Goal: Task Accomplishment & Management: Complete application form

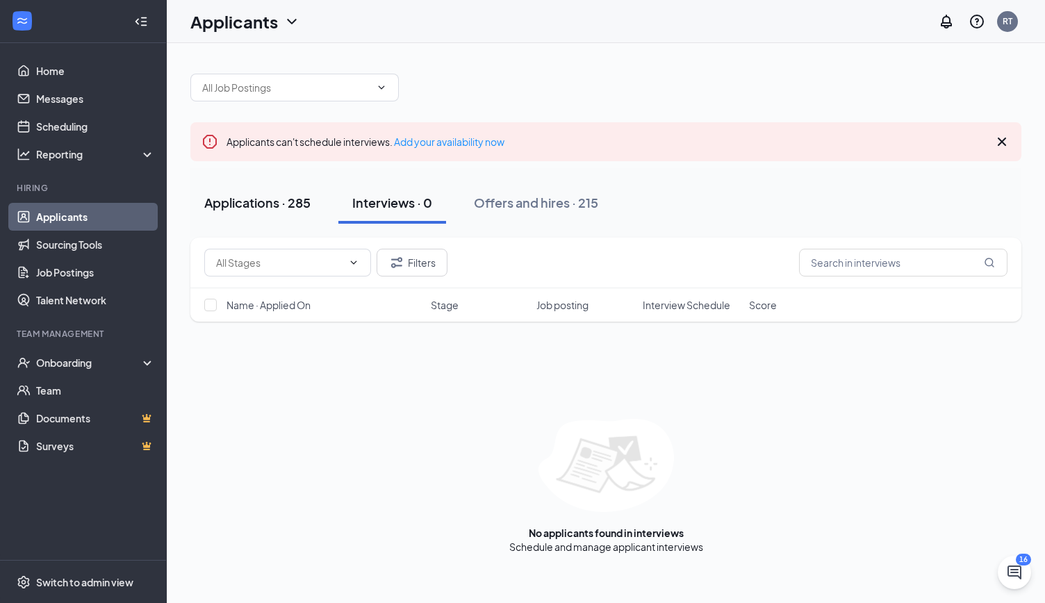
click at [260, 212] on button "Applications · 285" at bounding box center [257, 203] width 134 height 42
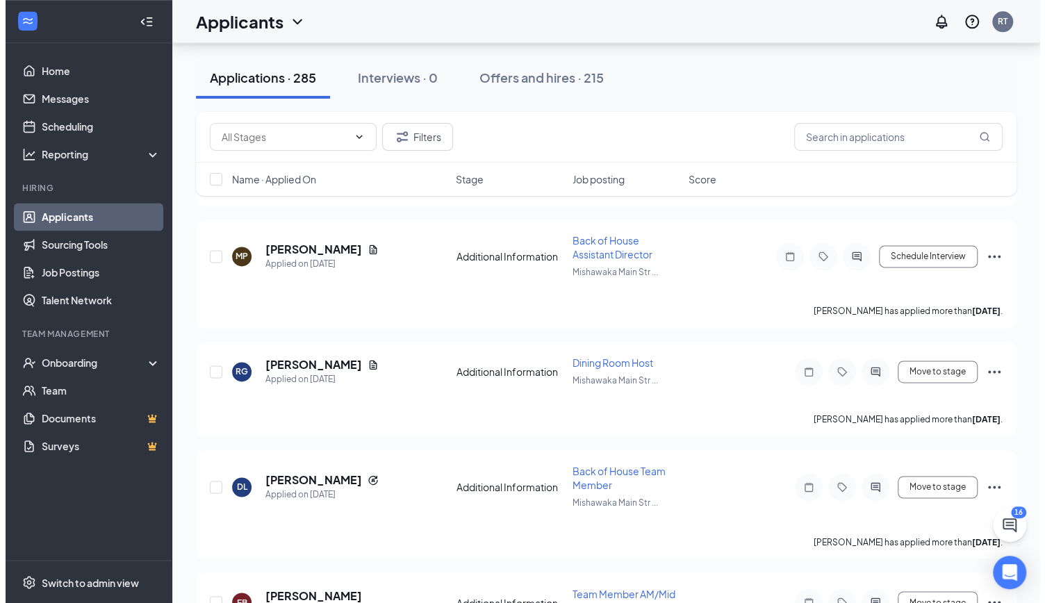
scroll to position [4099, 0]
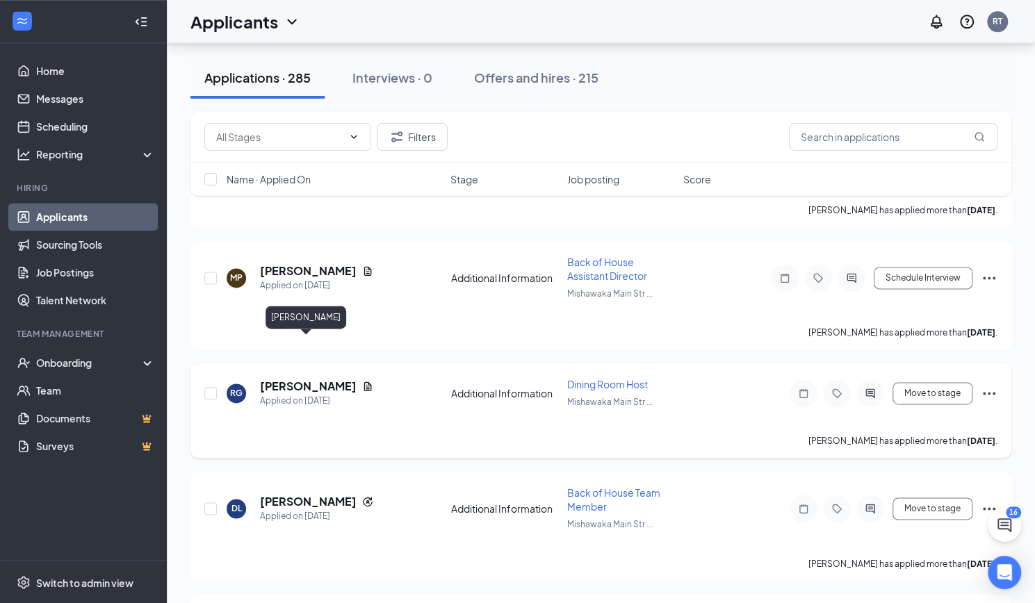
click at [289, 379] on h5 "[PERSON_NAME]" at bounding box center [308, 386] width 97 height 15
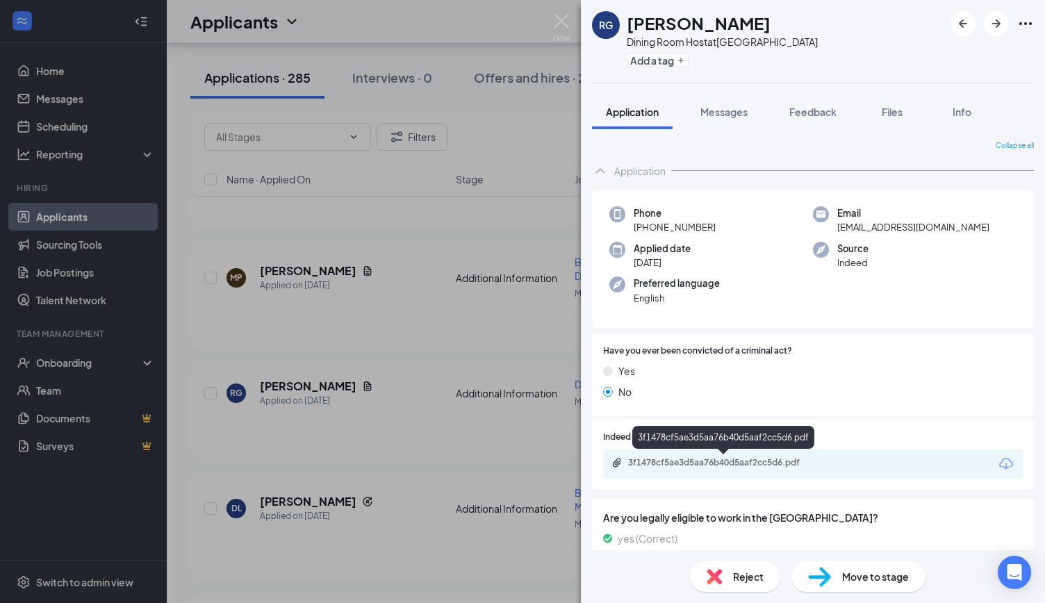
click at [732, 464] on div "3f1478cf5ae3d5aa76b40d5aaf2cc5d6.pdf" at bounding box center [725, 462] width 195 height 11
click at [567, 17] on img at bounding box center [561, 27] width 17 height 27
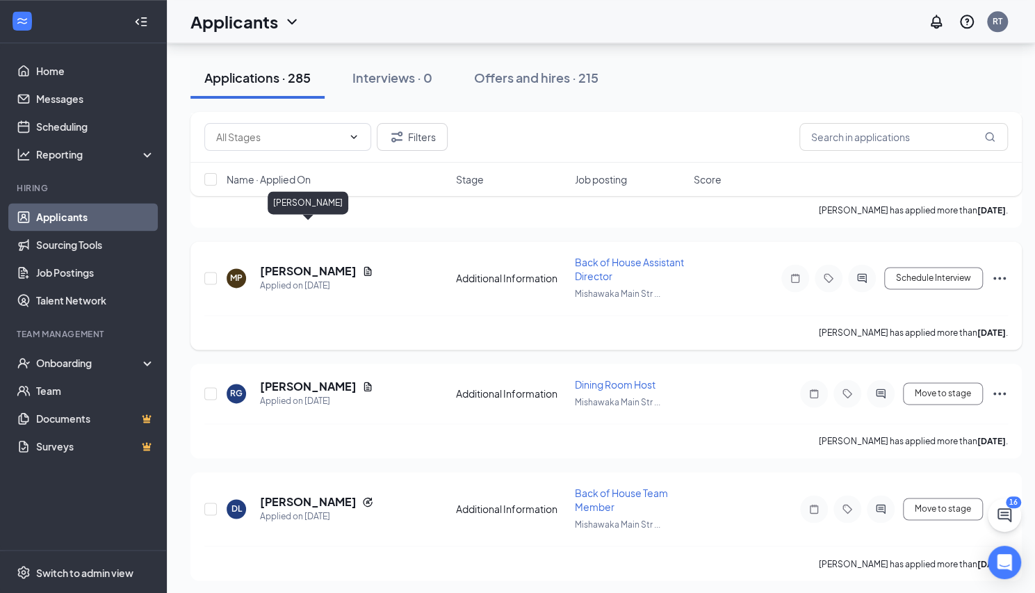
click at [284, 263] on h5 "[PERSON_NAME]" at bounding box center [308, 270] width 97 height 15
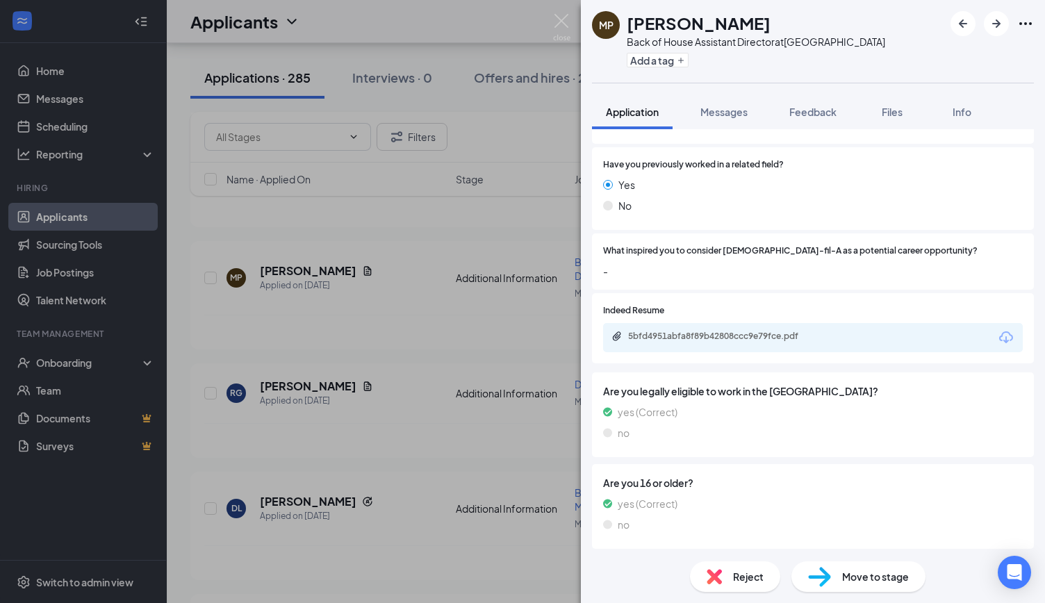
scroll to position [278, 0]
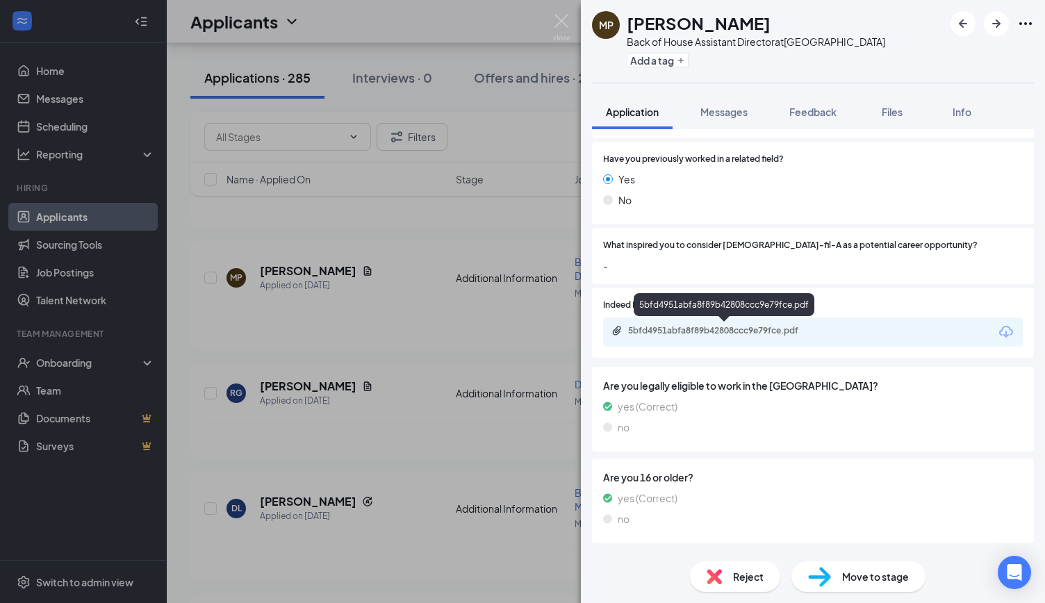
click at [752, 329] on div "5bfd4951abfa8f89b42808ccc9e79fce.pdf" at bounding box center [725, 330] width 195 height 11
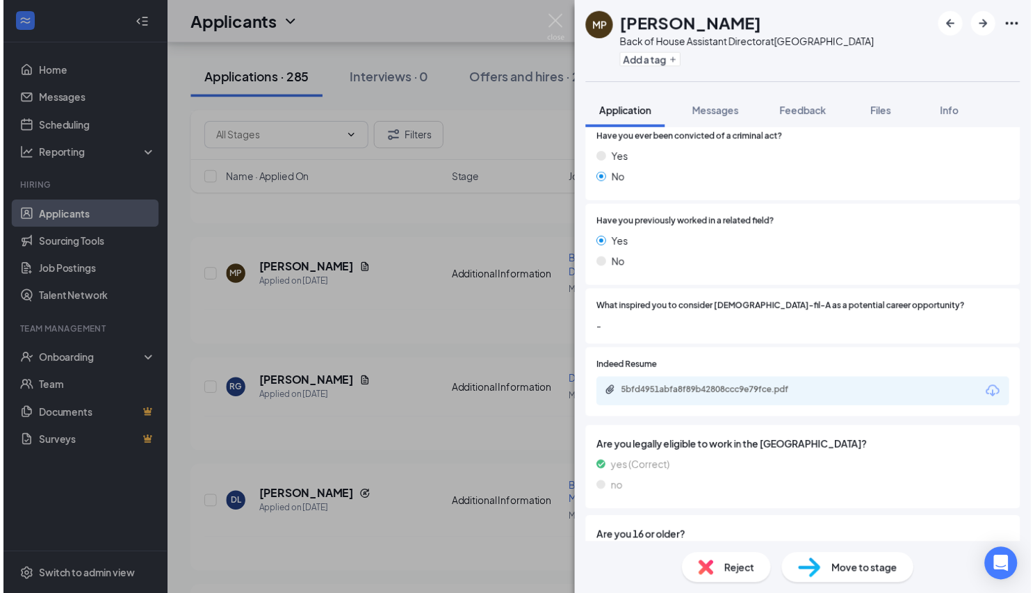
scroll to position [0, 0]
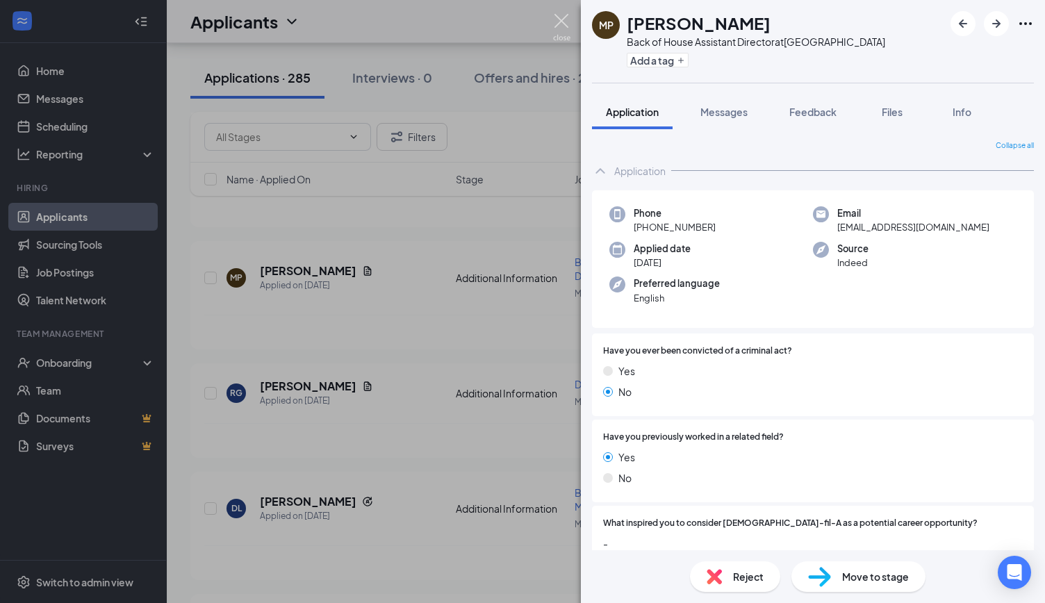
click at [564, 17] on img at bounding box center [561, 27] width 17 height 27
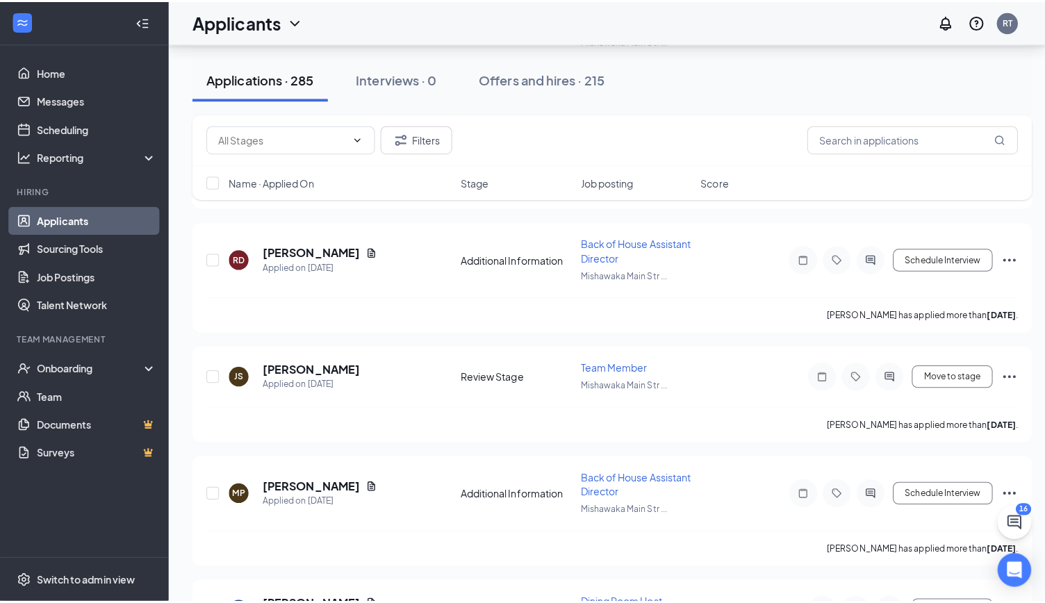
scroll to position [3821, 0]
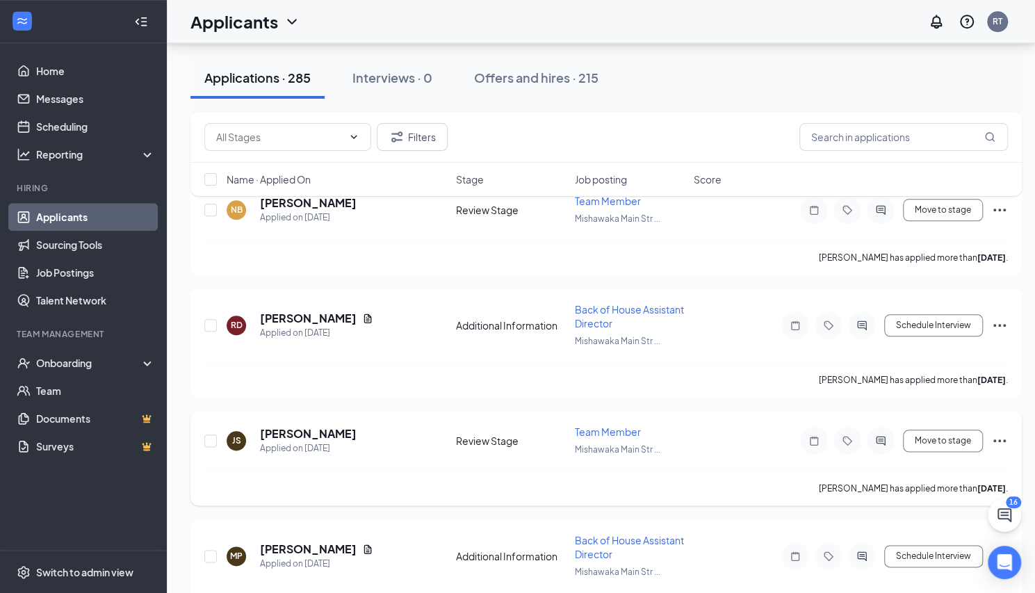
click at [335, 426] on div "JS Jeshey [PERSON_NAME] Applied on [DATE]" at bounding box center [337, 440] width 221 height 29
click at [310, 426] on h5 "[PERSON_NAME]" at bounding box center [308, 433] width 97 height 15
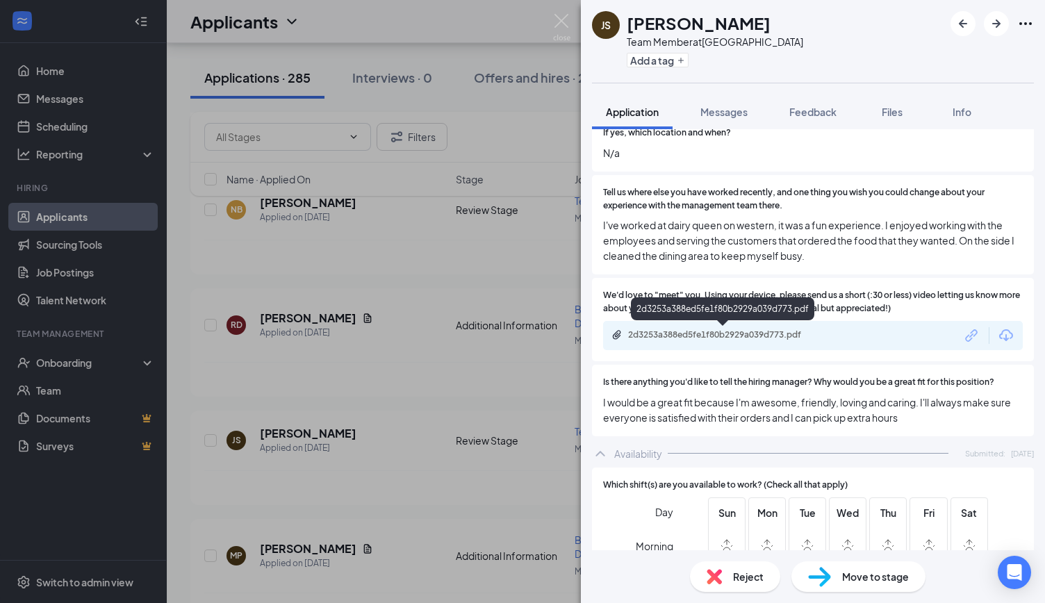
scroll to position [903, 0]
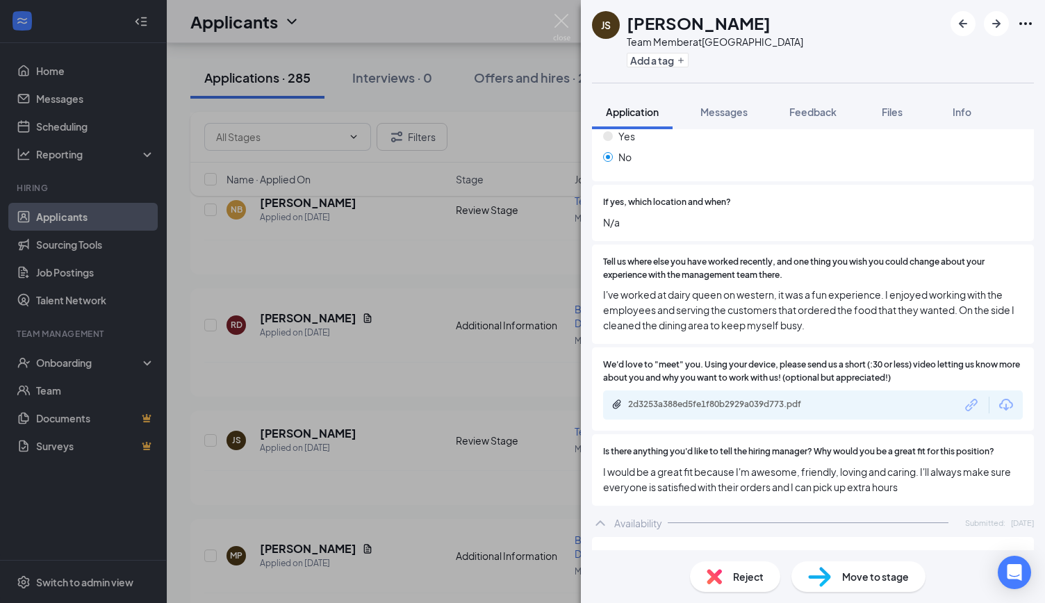
click at [755, 397] on div "2d3253a388ed5fe1f80b2929a039d773.pdf" at bounding box center [813, 404] width 420 height 29
click at [755, 402] on div "2d3253a388ed5fe1f80b2929a039d773.pdf" at bounding box center [725, 404] width 195 height 11
click at [718, 399] on div "2d3253a388ed5fe1f80b2929a039d773.pdf" at bounding box center [725, 404] width 195 height 11
click at [559, 22] on img at bounding box center [561, 27] width 17 height 27
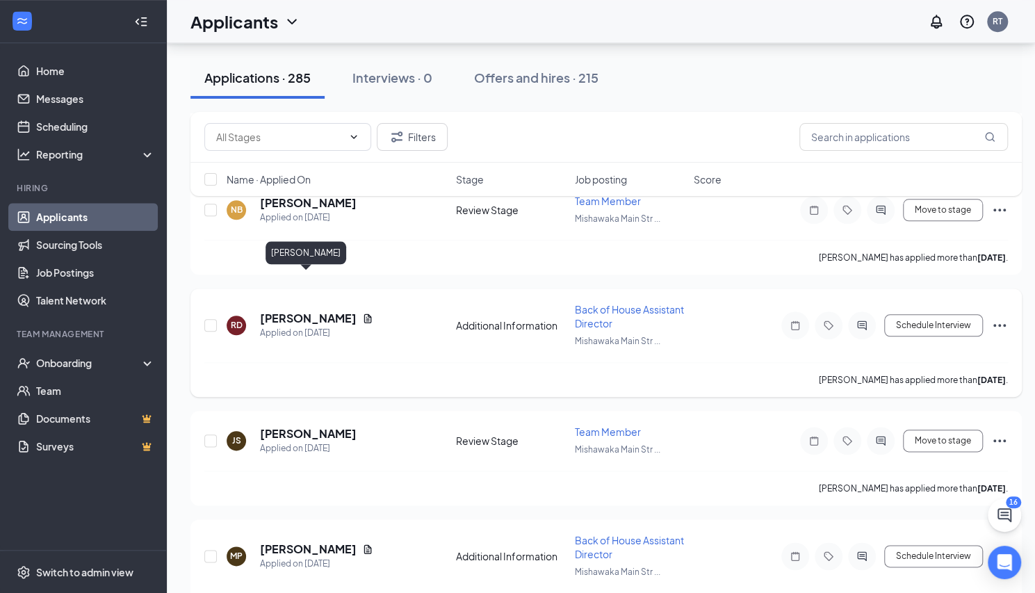
click at [299, 311] on h5 "[PERSON_NAME]" at bounding box center [308, 318] width 97 height 15
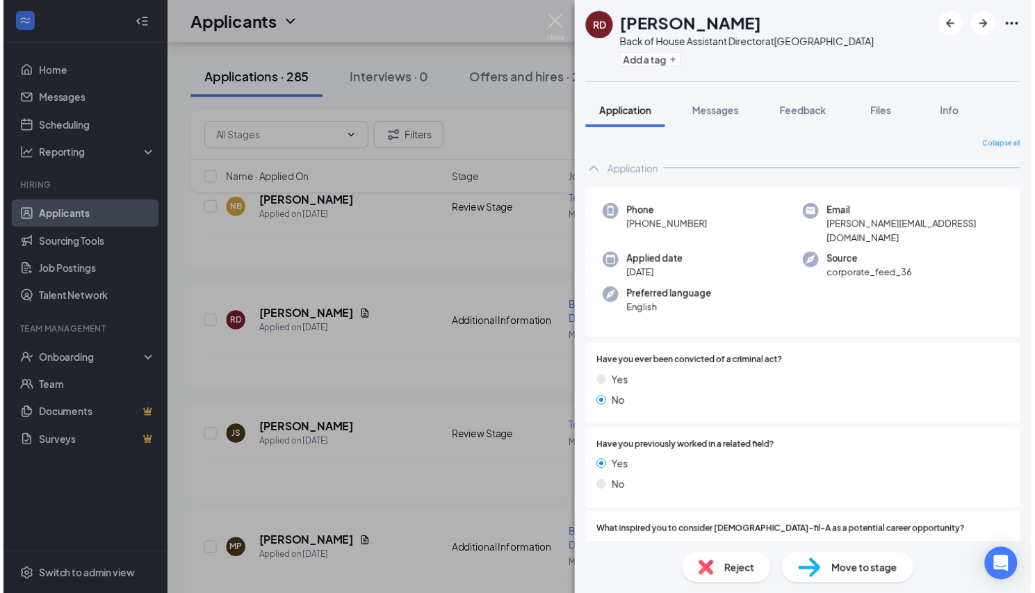
scroll to position [208, 0]
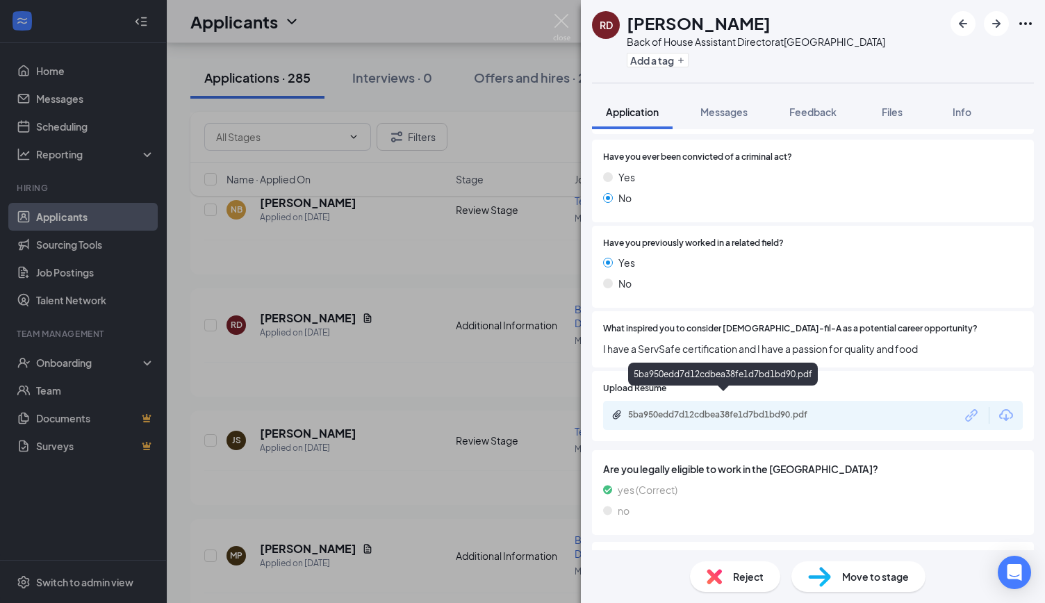
click at [738, 409] on div "5ba950edd7d12cdbea38fe1d7bd1bd90.pdf" at bounding box center [725, 414] width 195 height 11
click at [562, 17] on img at bounding box center [561, 27] width 17 height 27
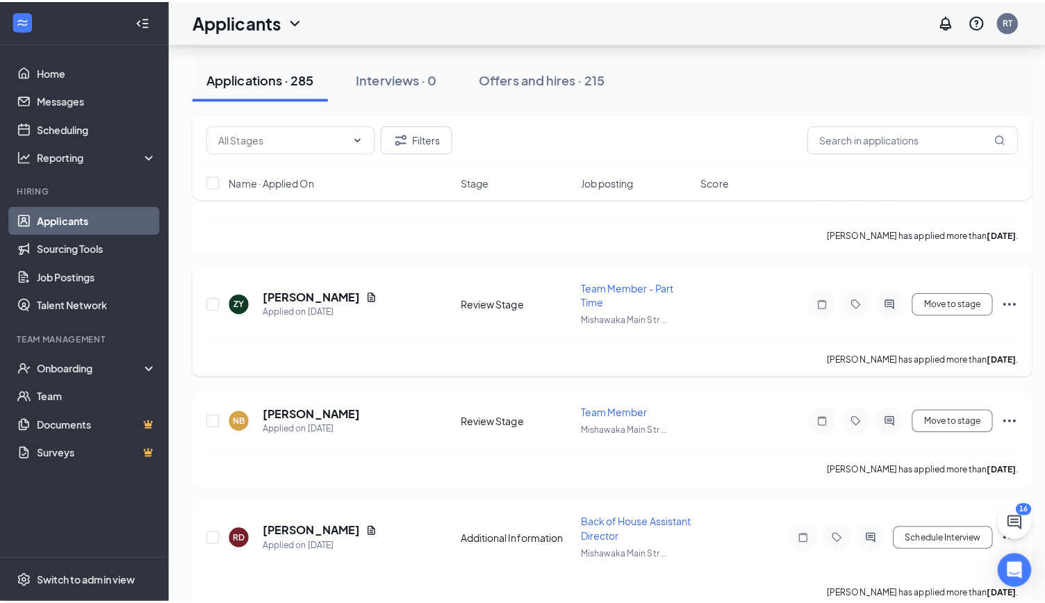
scroll to position [3613, 0]
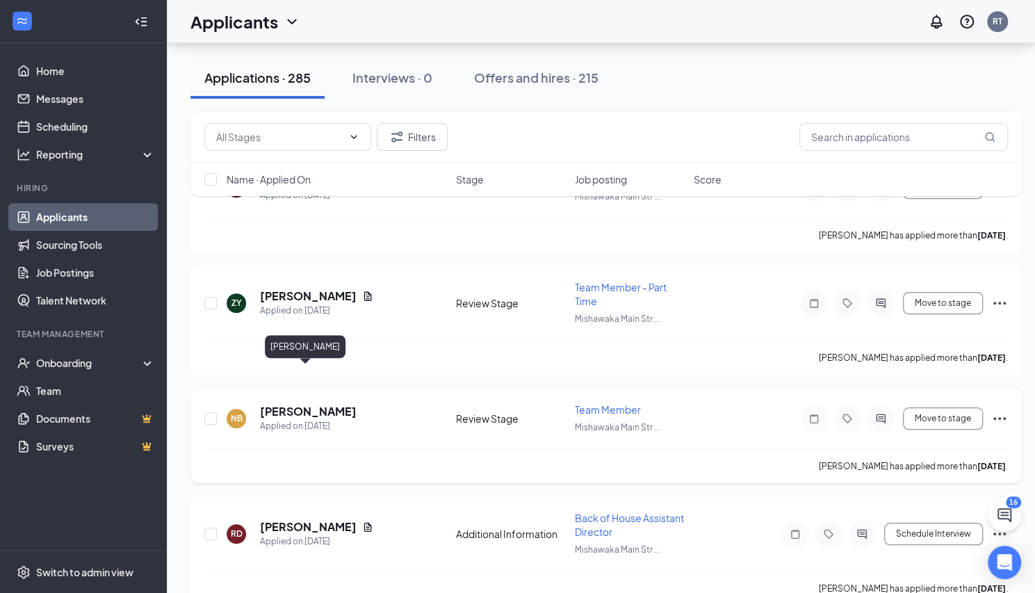
click at [321, 404] on h5 "[PERSON_NAME]" at bounding box center [308, 411] width 97 height 15
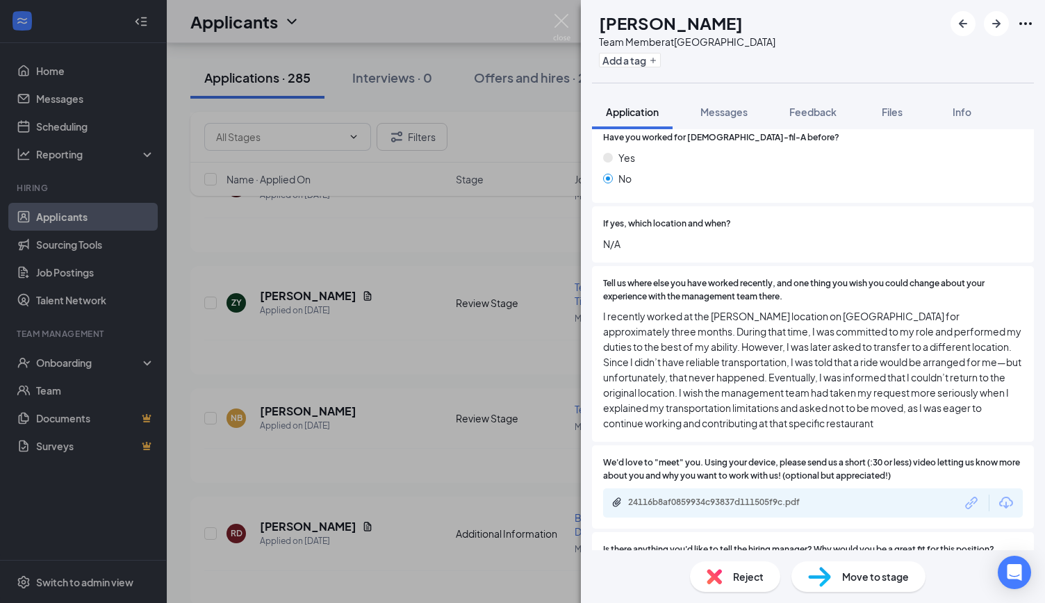
scroll to position [903, 0]
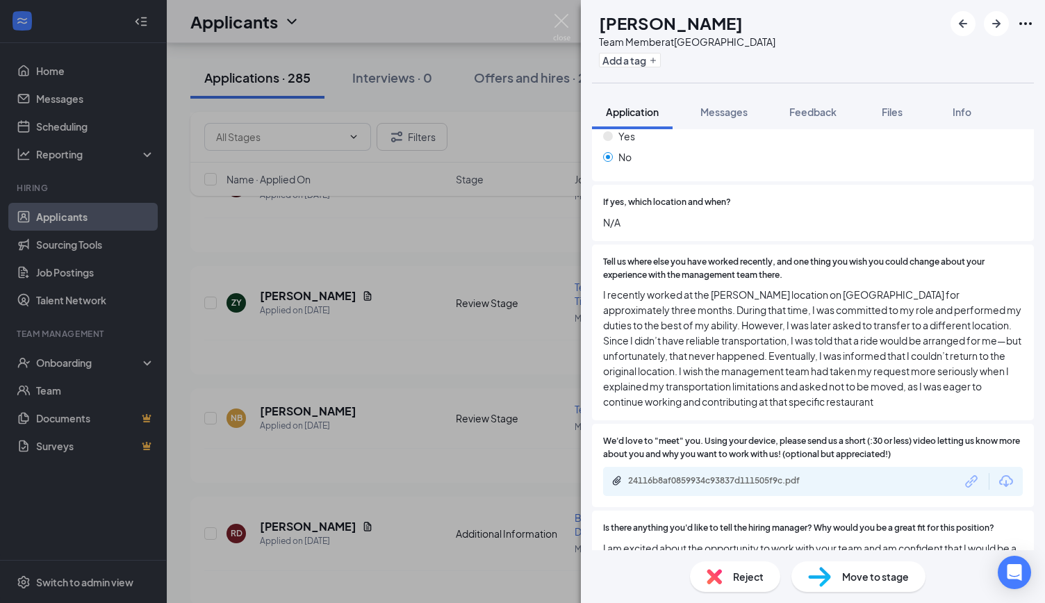
click at [744, 472] on div "24116b8af0859934c93837d111505f9c.pdf" at bounding box center [813, 481] width 420 height 29
click at [736, 479] on div "24116b8af0859934c93837d111505f9c.pdf" at bounding box center [725, 480] width 195 height 11
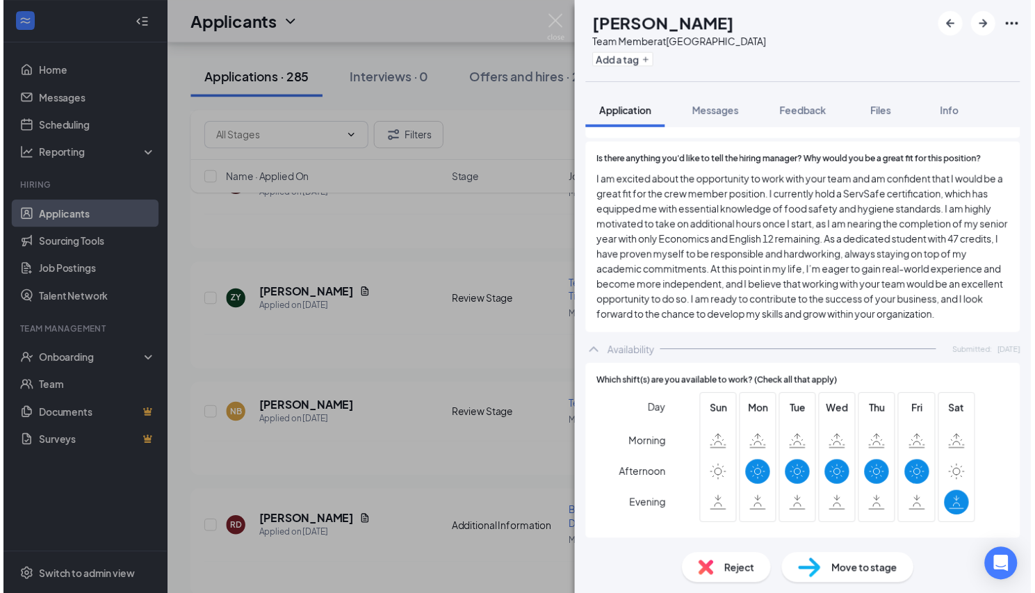
scroll to position [1215, 0]
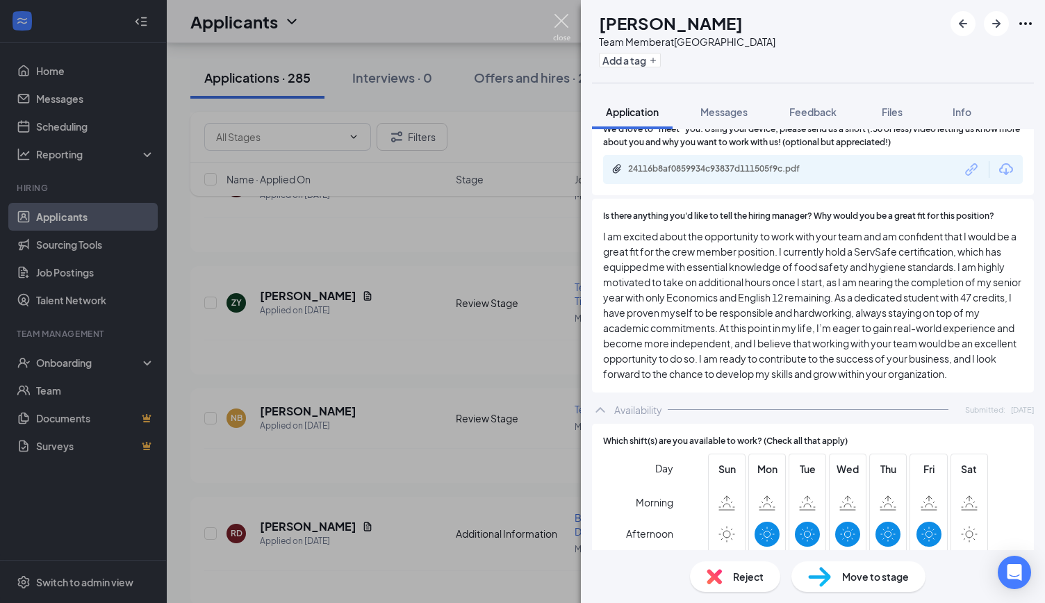
click at [556, 15] on img at bounding box center [561, 27] width 17 height 27
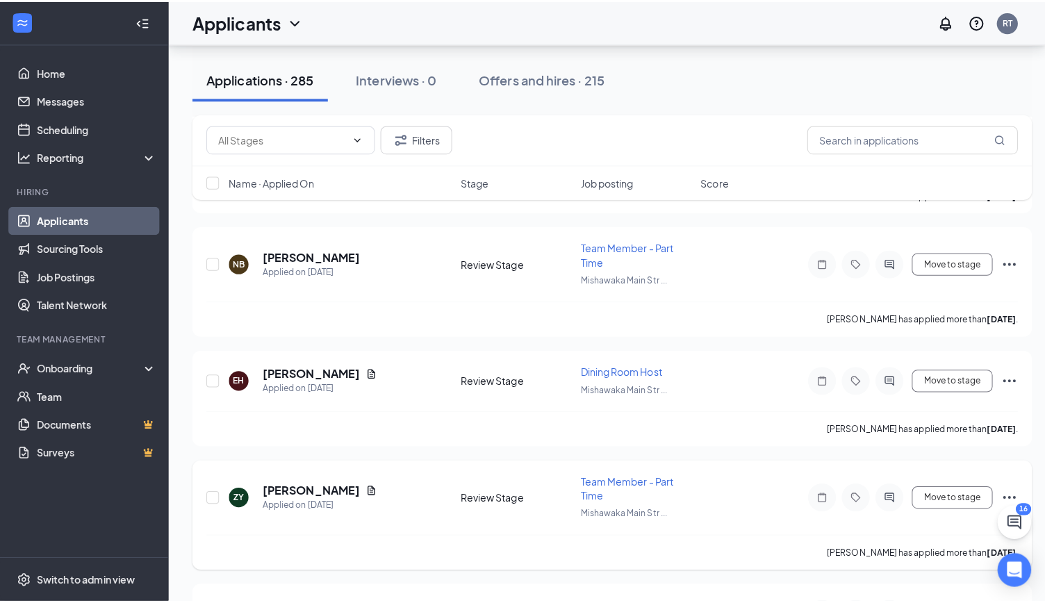
scroll to position [3404, 0]
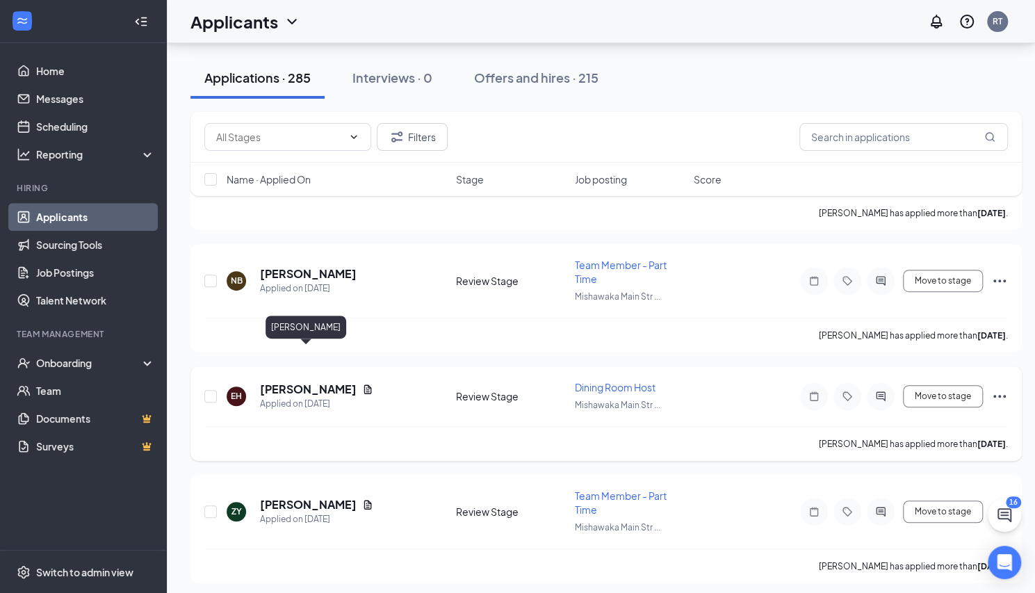
click at [312, 381] on h5 "[PERSON_NAME]" at bounding box center [308, 388] width 97 height 15
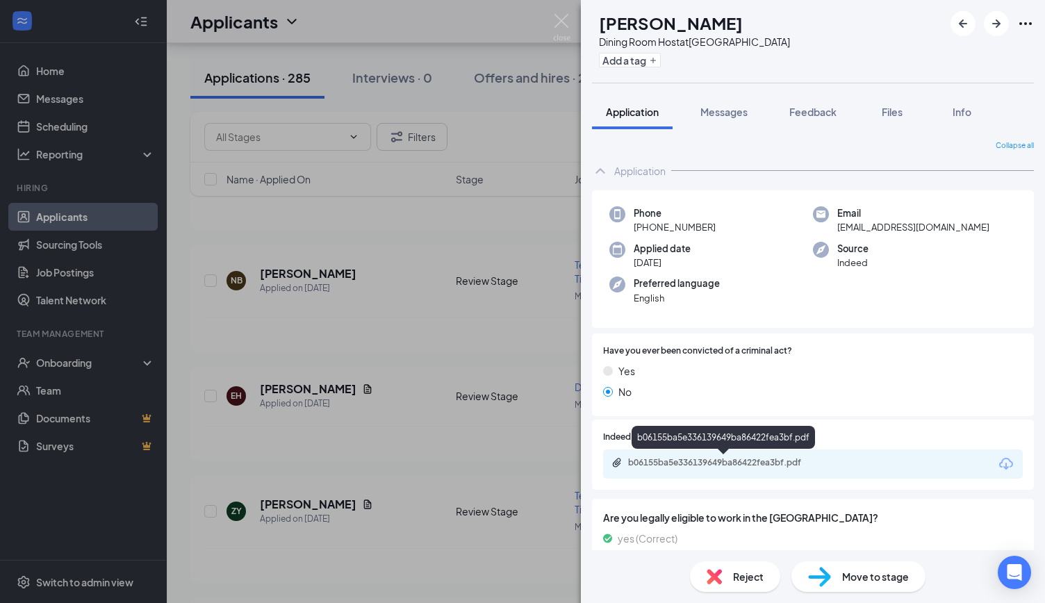
click at [706, 463] on div "b06155ba5e336139649ba86422fea3bf.pdf" at bounding box center [725, 462] width 195 height 11
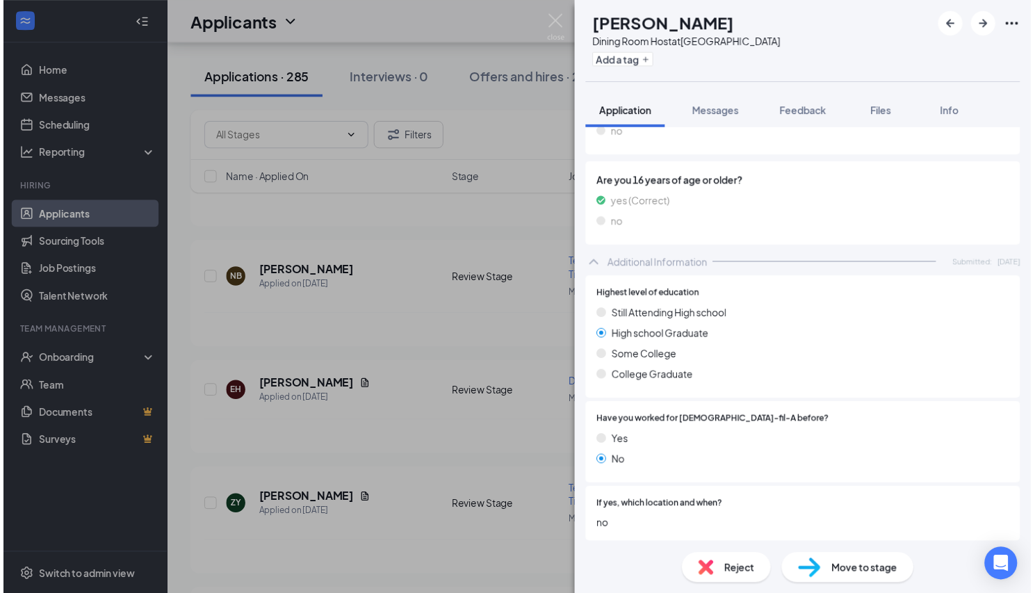
scroll to position [973, 0]
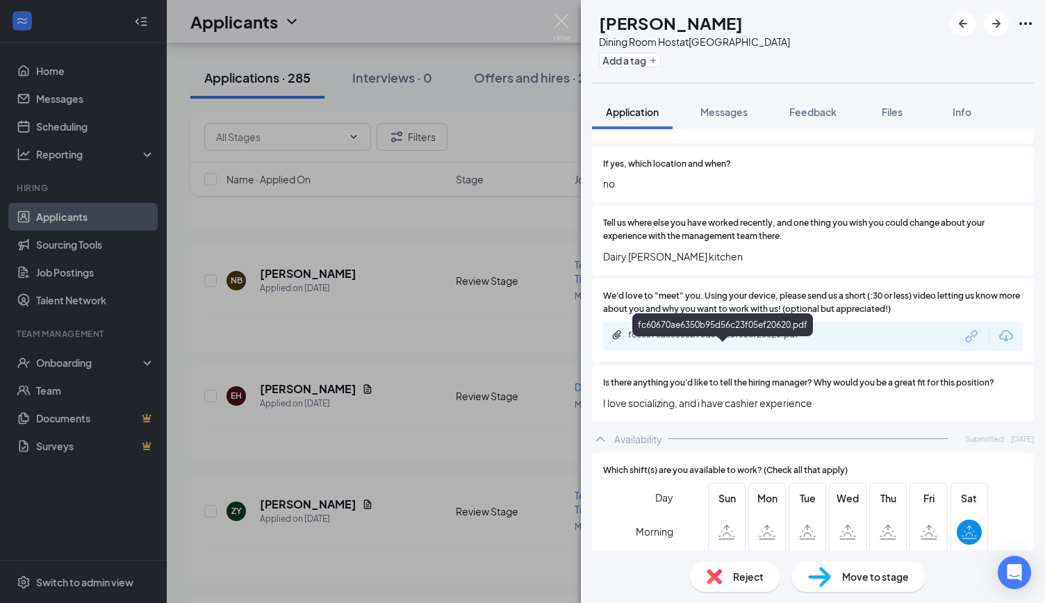
click at [696, 340] on div "fc60670ae6350b95d56c23f05ef20620.pdf" at bounding box center [725, 334] width 195 height 11
click at [561, 21] on img at bounding box center [561, 27] width 17 height 27
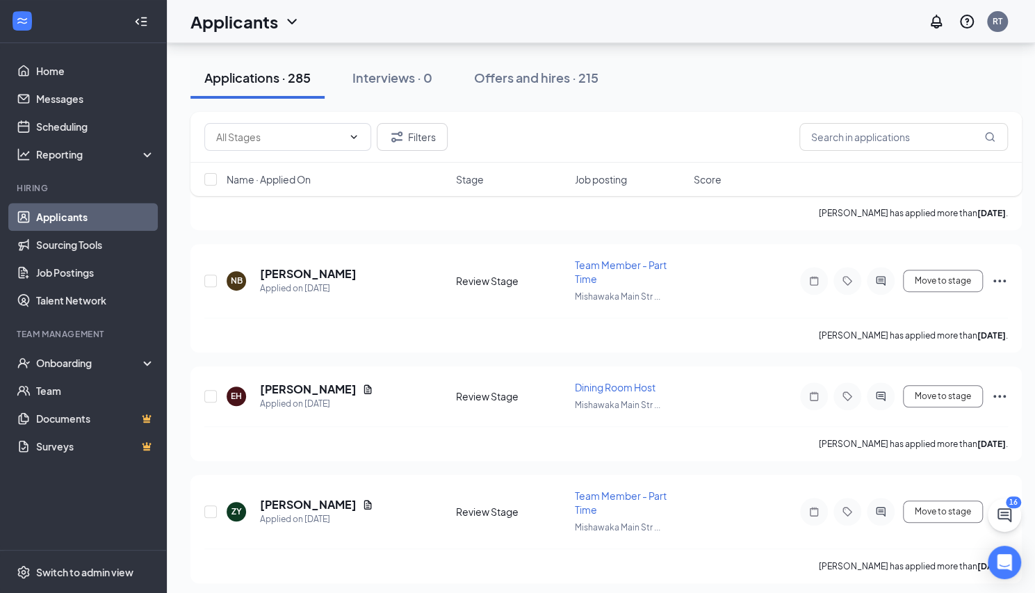
click at [562, 21] on div "Applicants RT" at bounding box center [601, 21] width 868 height 43
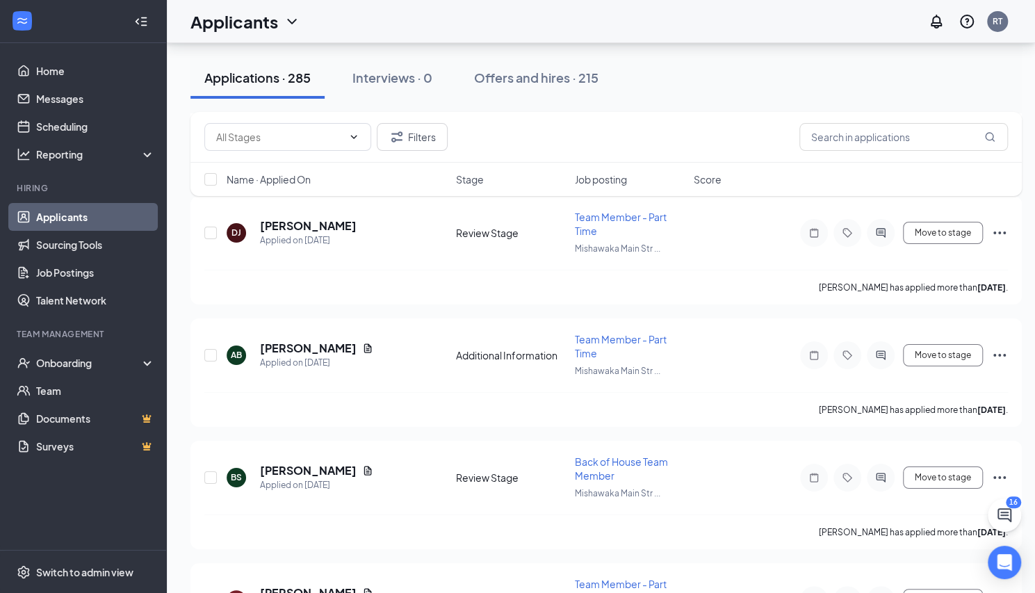
scroll to position [2918, 0]
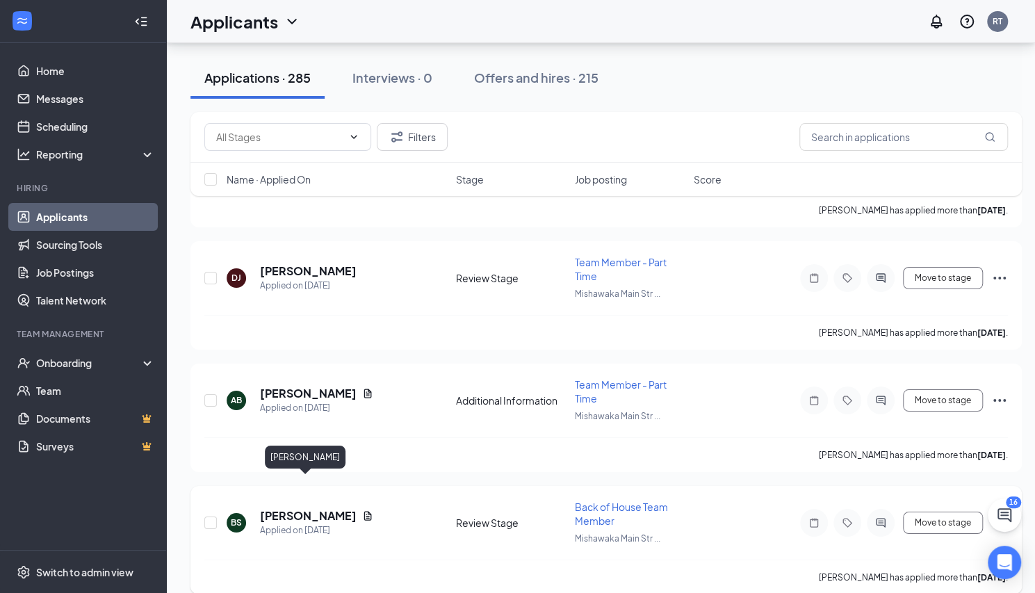
click at [322, 508] on h5 "[PERSON_NAME]" at bounding box center [308, 515] width 97 height 15
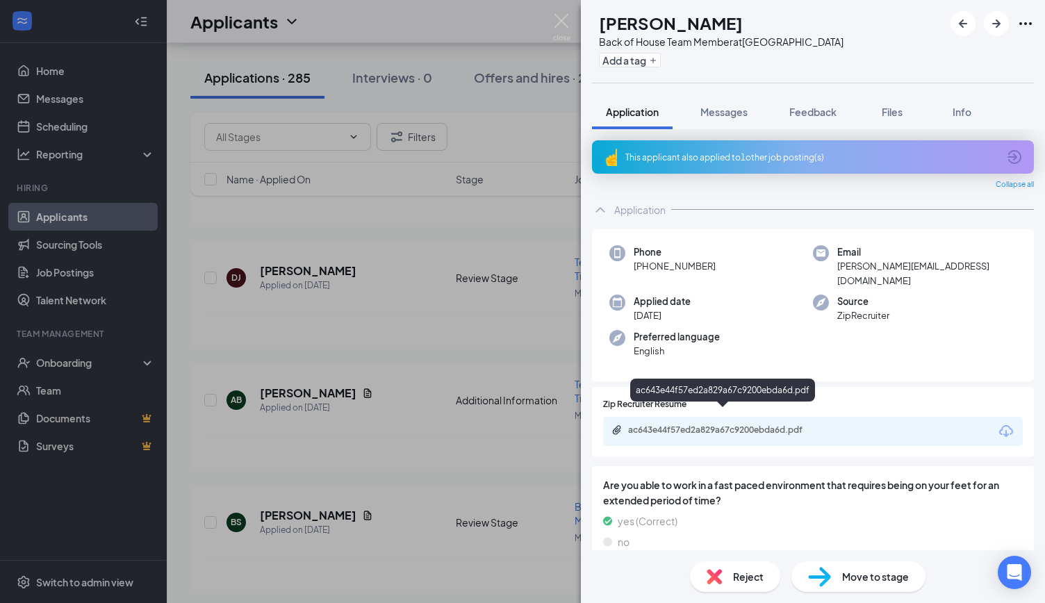
click at [709, 425] on div "ac643e44f57ed2a829a67c9200ebda6d.pdf" at bounding box center [725, 430] width 195 height 11
click at [560, 19] on img at bounding box center [561, 27] width 17 height 27
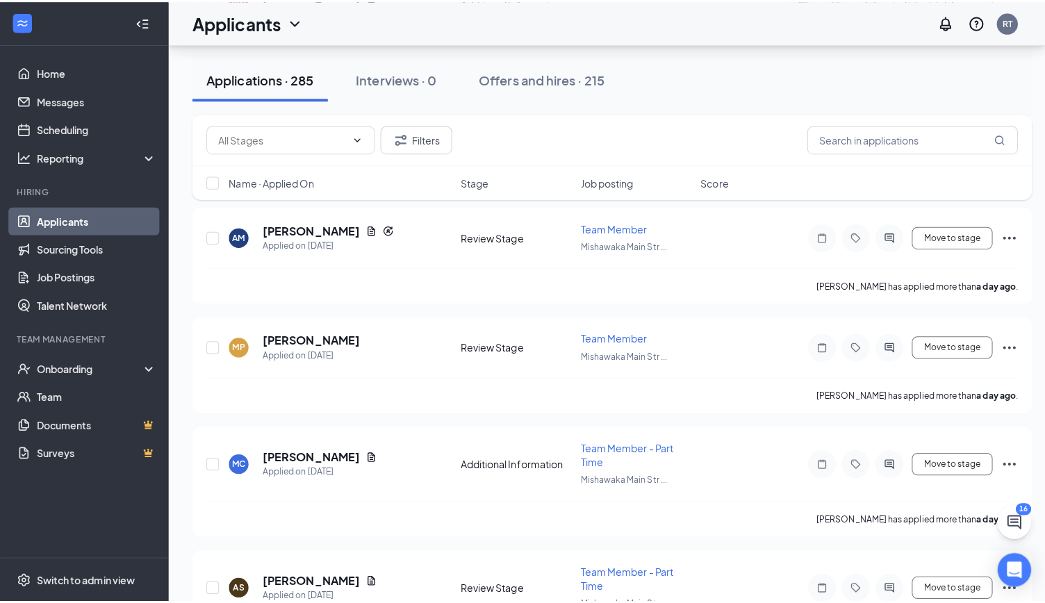
scroll to position [2223, 0]
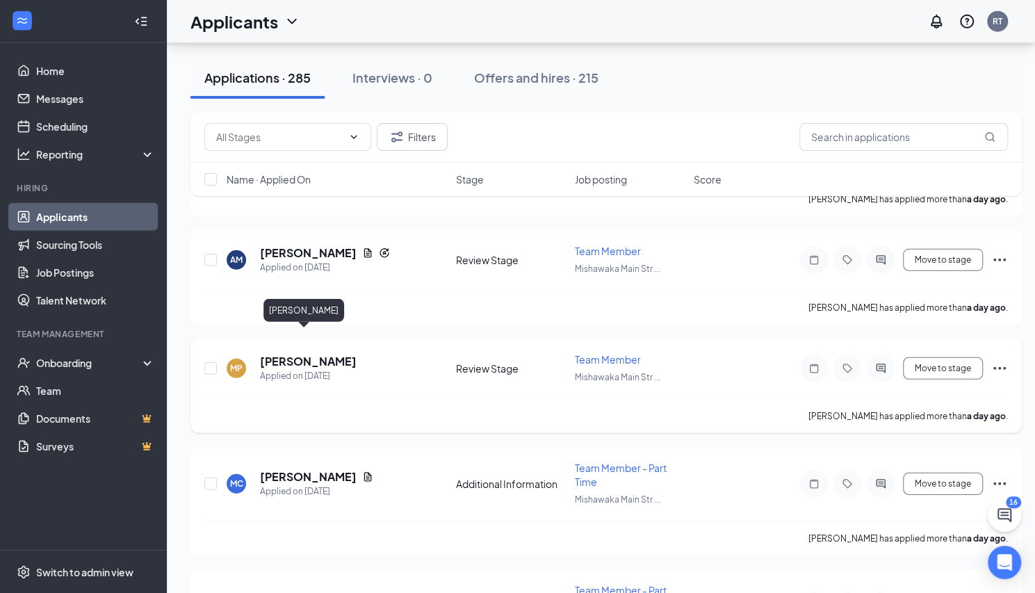
click at [312, 354] on h5 "[PERSON_NAME]" at bounding box center [308, 361] width 97 height 15
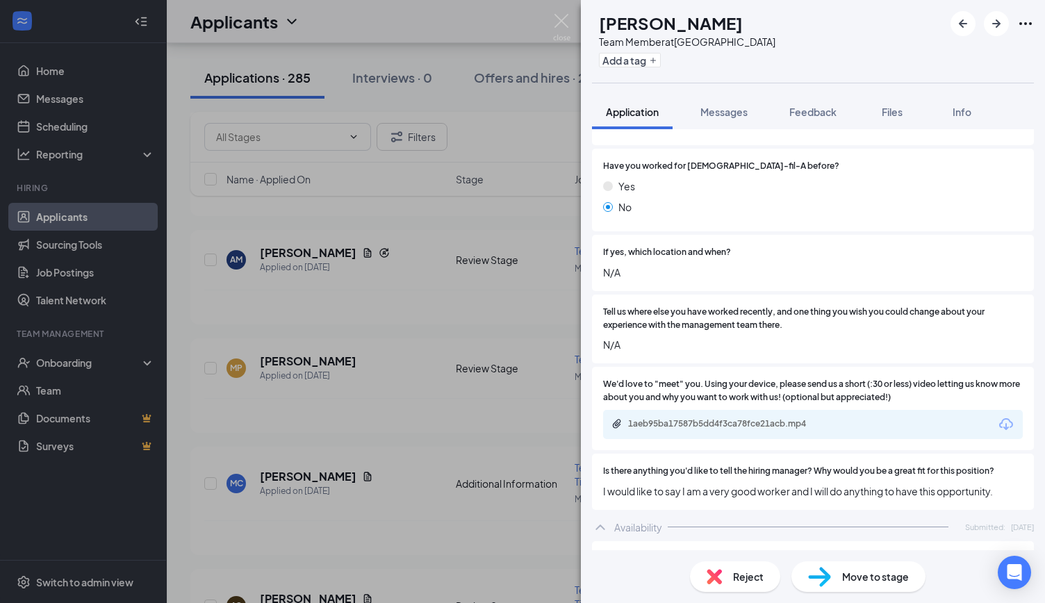
scroll to position [834, 0]
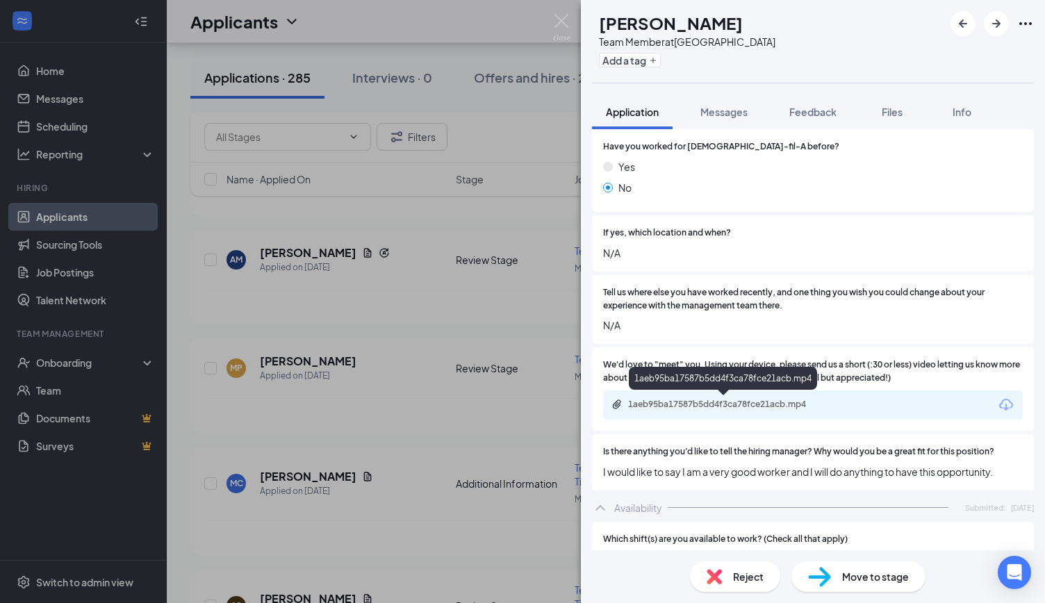
click at [702, 404] on div "1aeb95ba17587b5dd4f3ca78fce21acb.mp4" at bounding box center [725, 404] width 195 height 11
click at [559, 16] on img at bounding box center [561, 27] width 17 height 27
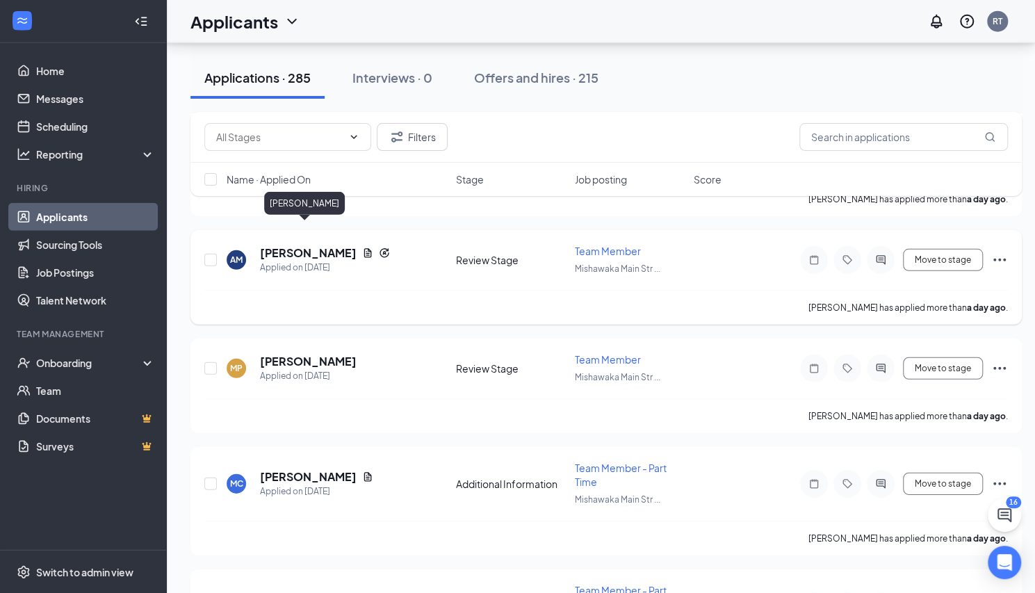
click at [286, 245] on h5 "[PERSON_NAME]" at bounding box center [308, 252] width 97 height 15
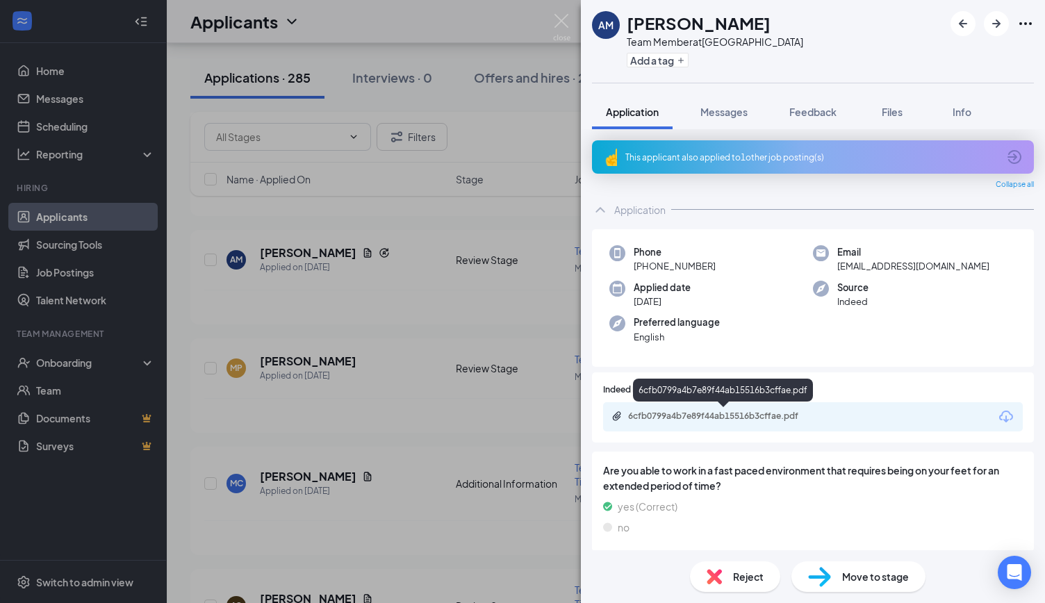
click at [730, 416] on div "6cfb0799a4b7e89f44ab15516b3cffae.pdf" at bounding box center [725, 416] width 195 height 11
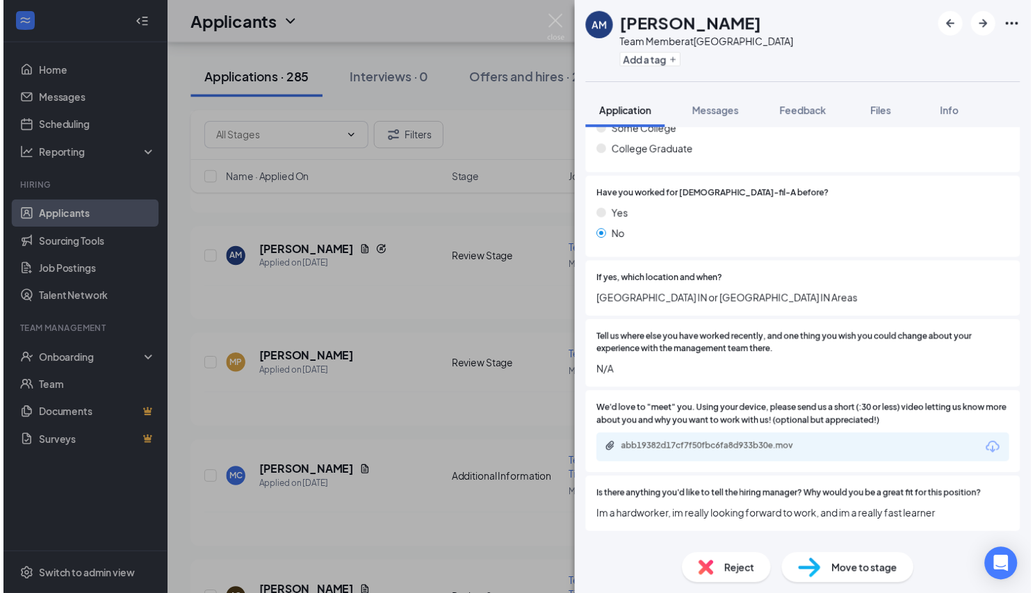
scroll to position [903, 0]
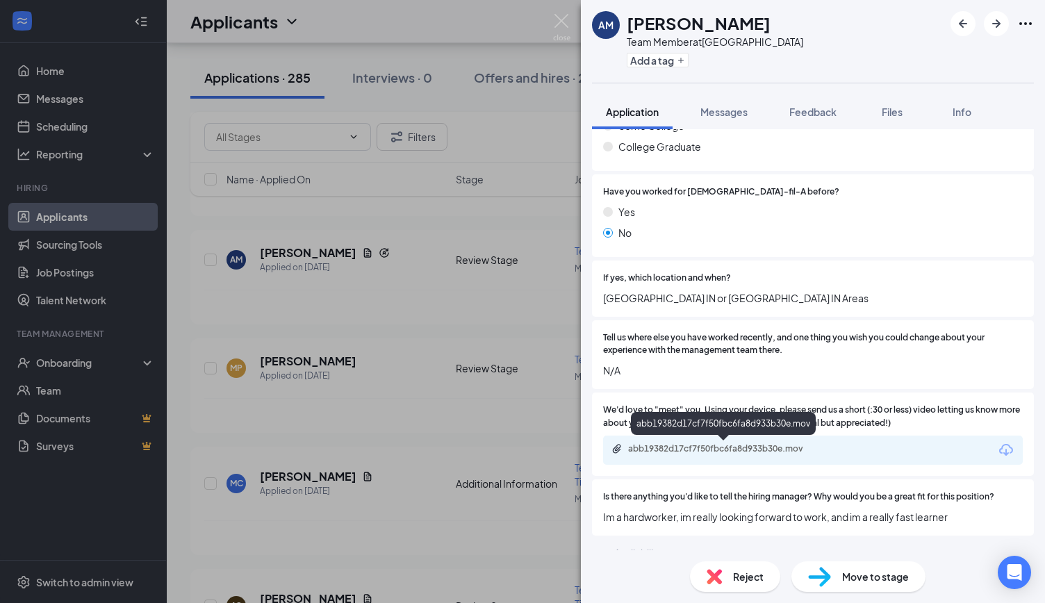
click at [721, 445] on div "abb19382d17cf7f50fbc6fa8d933b30e.mov" at bounding box center [725, 448] width 195 height 11
click at [559, 16] on img at bounding box center [561, 27] width 17 height 27
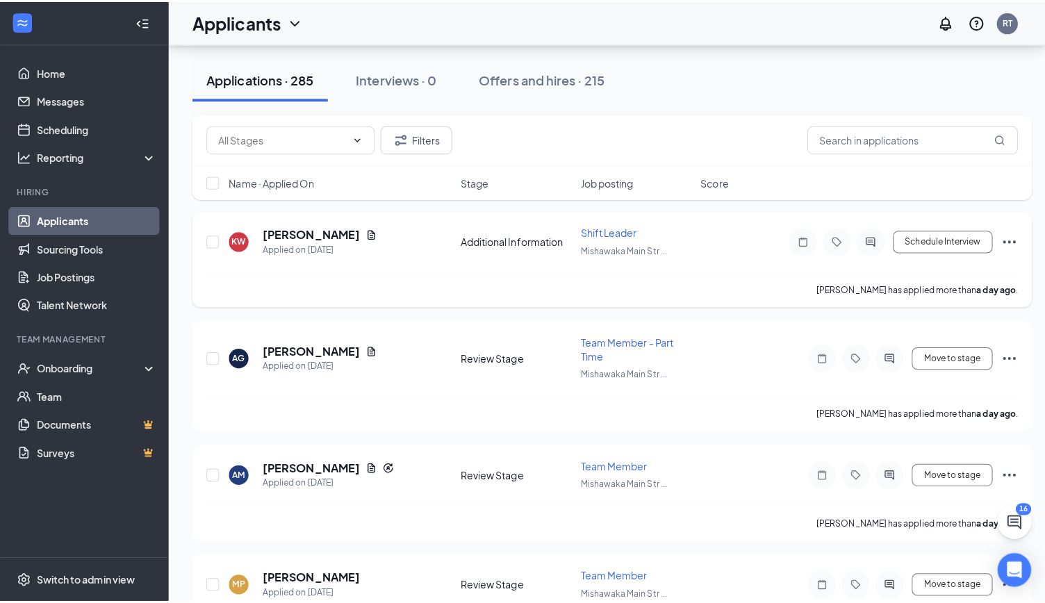
scroll to position [1945, 0]
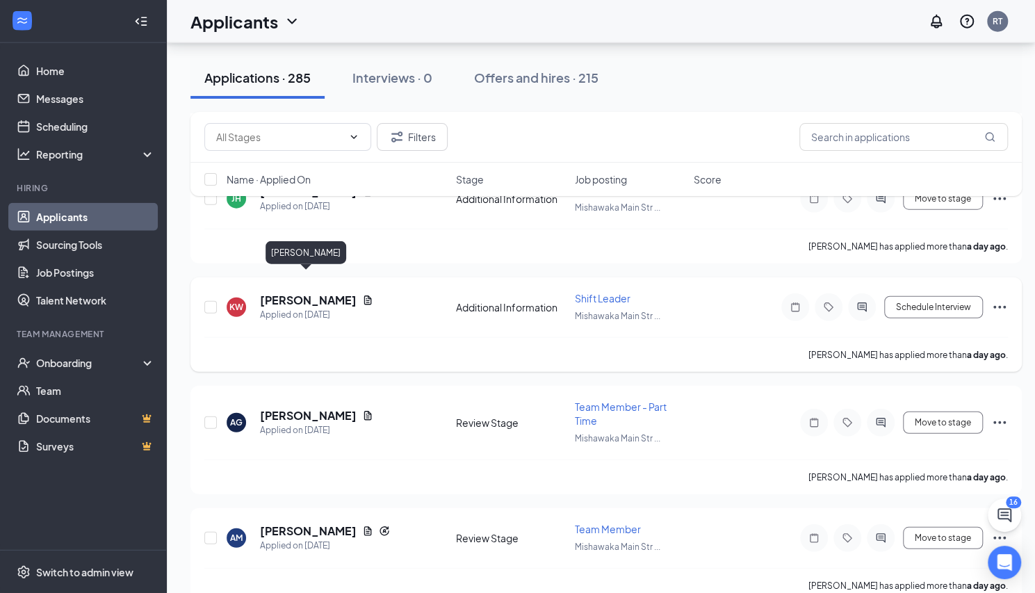
click at [318, 293] on h5 "[PERSON_NAME]" at bounding box center [308, 300] width 97 height 15
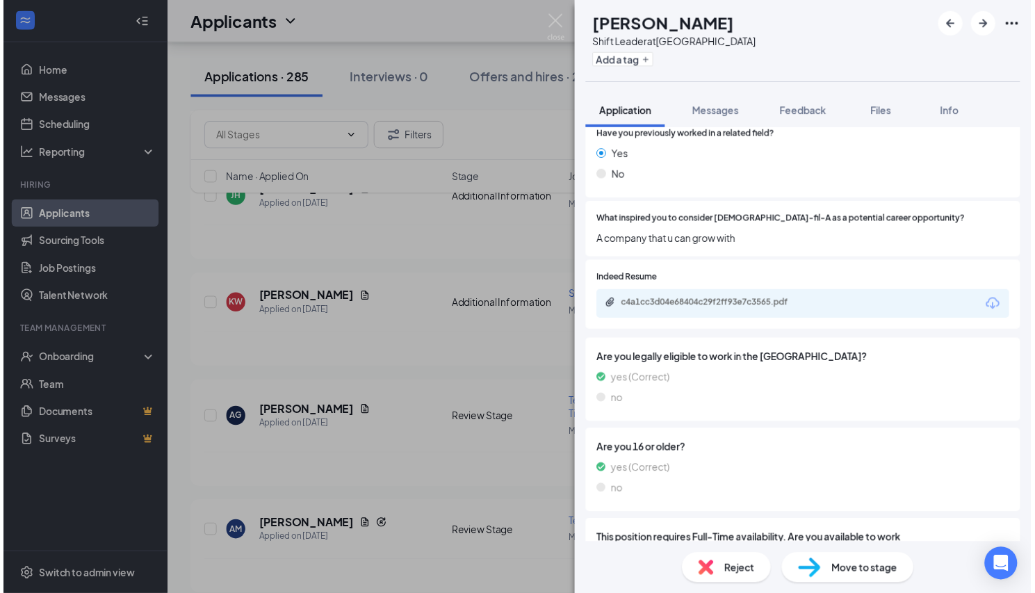
scroll to position [347, 0]
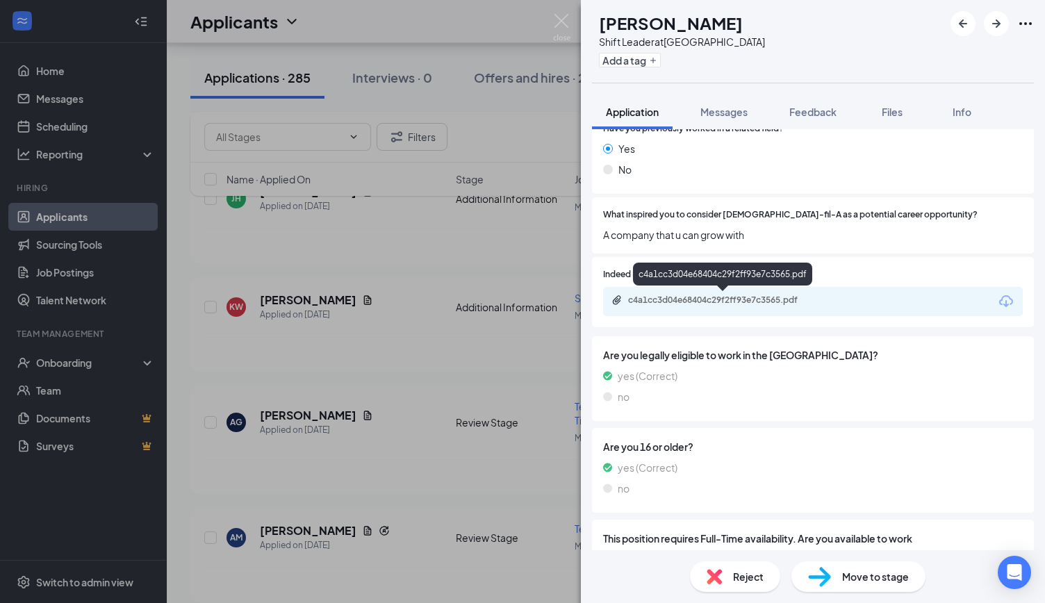
click at [708, 297] on div "c4a1cc3d04e68404c29f2ff93e7c3565.pdf" at bounding box center [725, 300] width 195 height 11
click at [557, 22] on img at bounding box center [561, 27] width 17 height 27
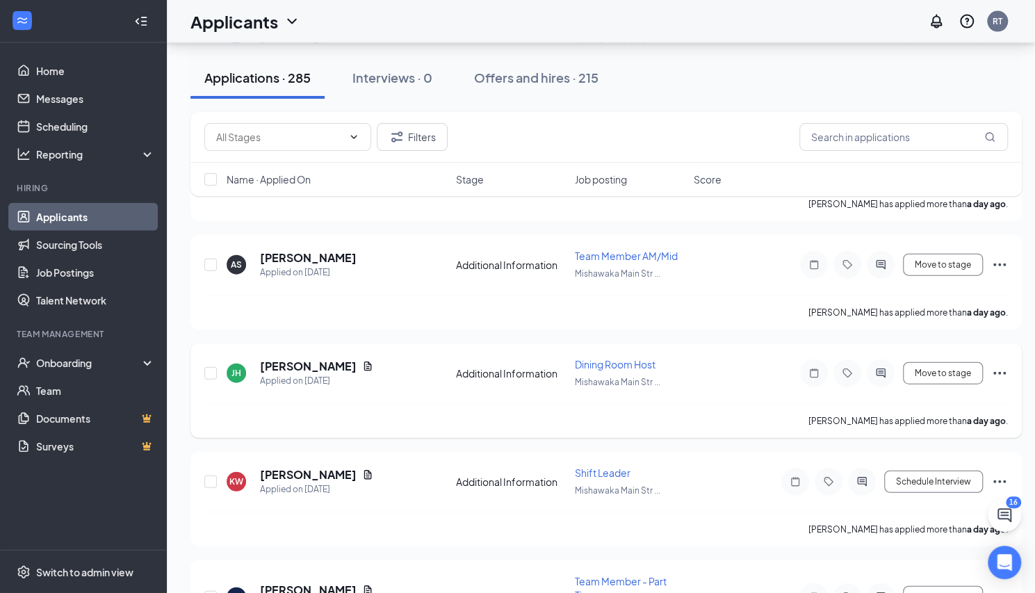
scroll to position [1737, 0]
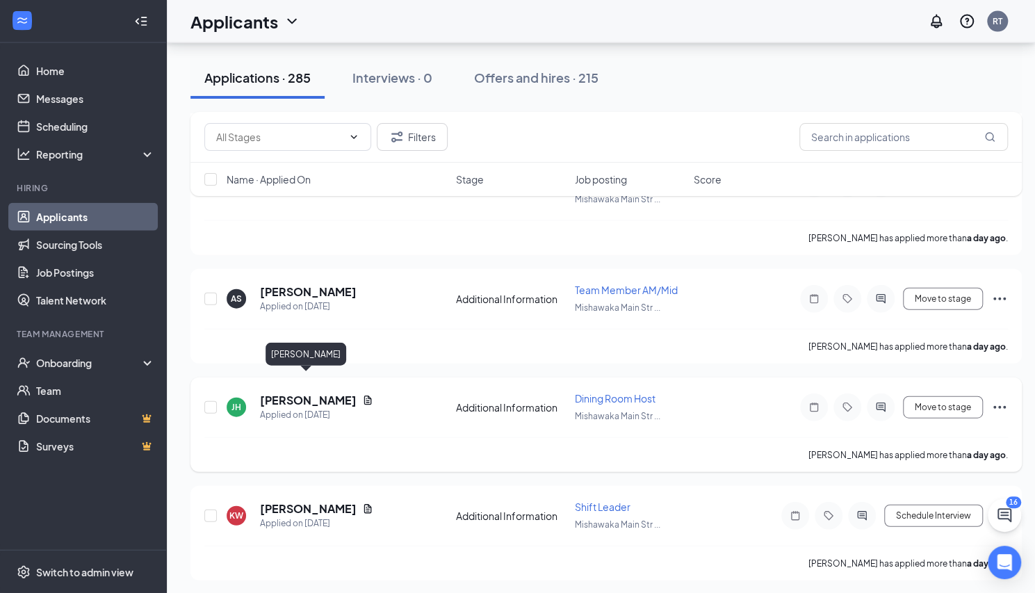
click at [322, 393] on h5 "[PERSON_NAME]" at bounding box center [308, 400] width 97 height 15
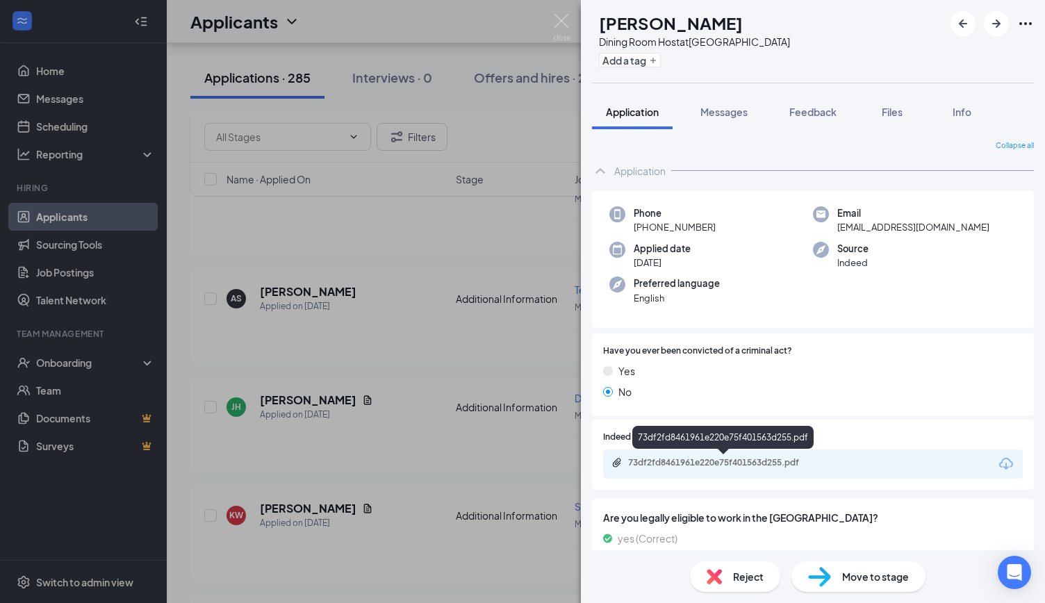
click at [715, 462] on div "73df2fd8461961e220e75f401563d255.pdf" at bounding box center [725, 462] width 195 height 11
click at [561, 16] on img at bounding box center [561, 27] width 17 height 27
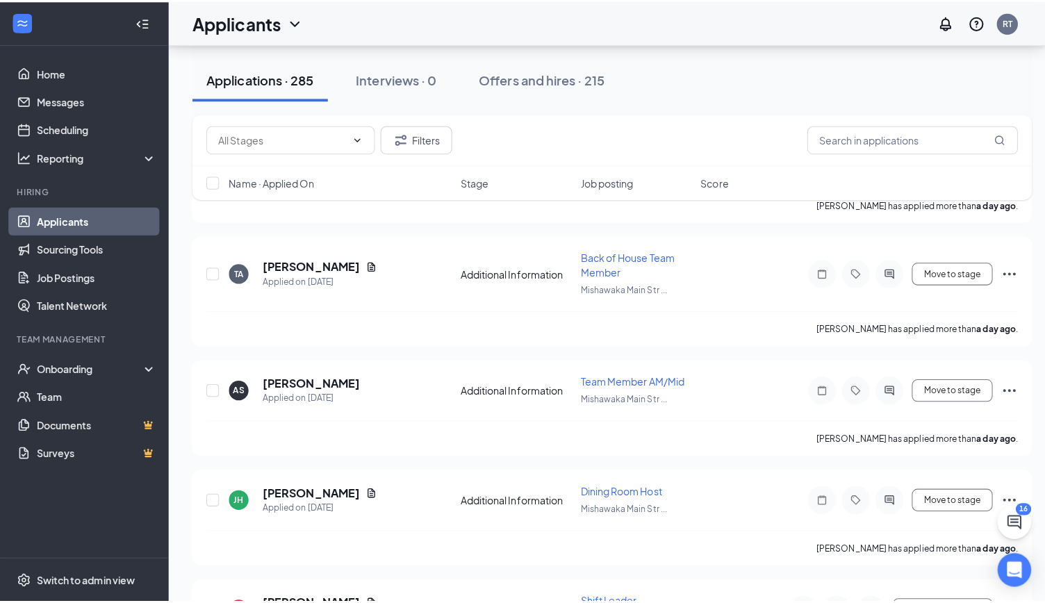
scroll to position [1598, 0]
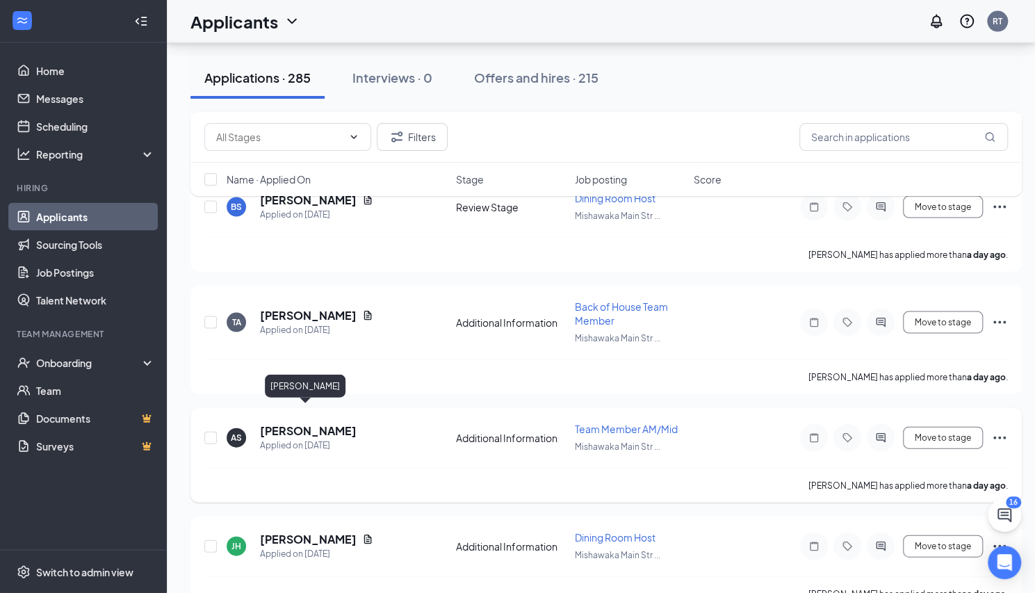
click at [308, 423] on h5 "[PERSON_NAME]" at bounding box center [308, 430] width 97 height 15
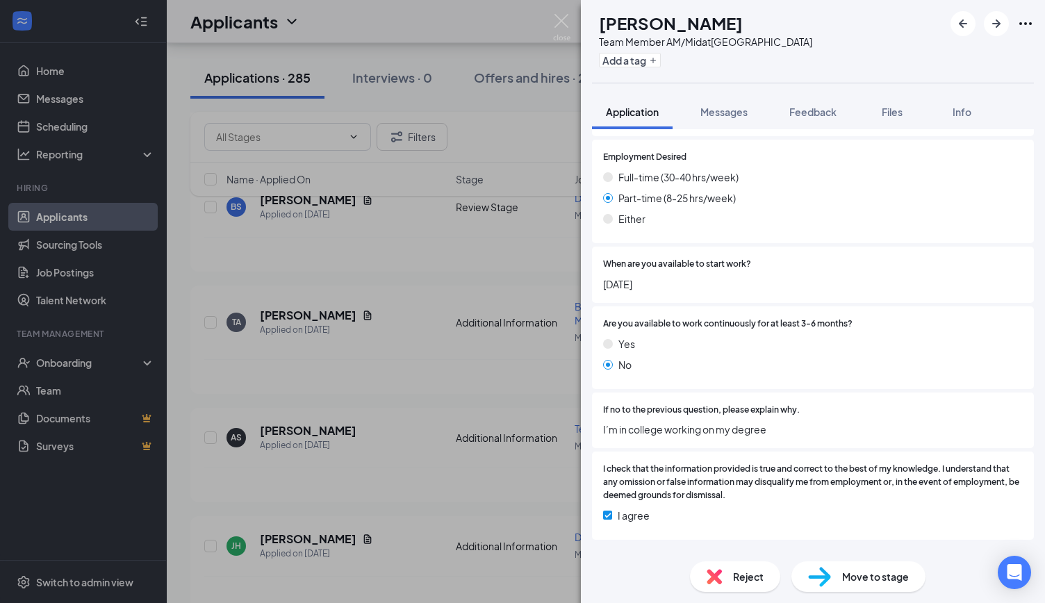
scroll to position [805, 0]
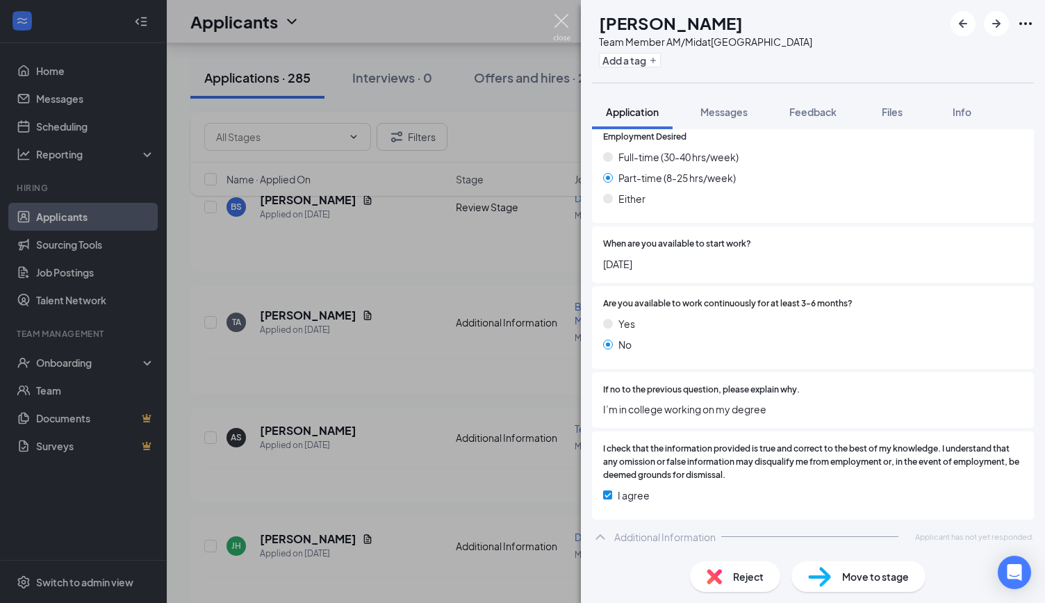
click at [558, 20] on img at bounding box center [561, 27] width 17 height 27
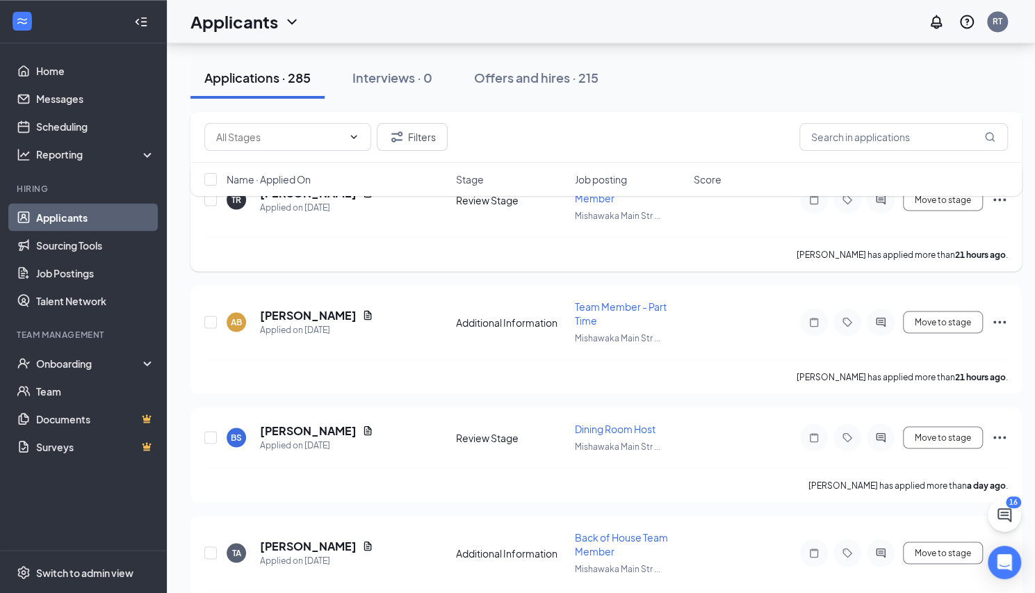
scroll to position [1390, 0]
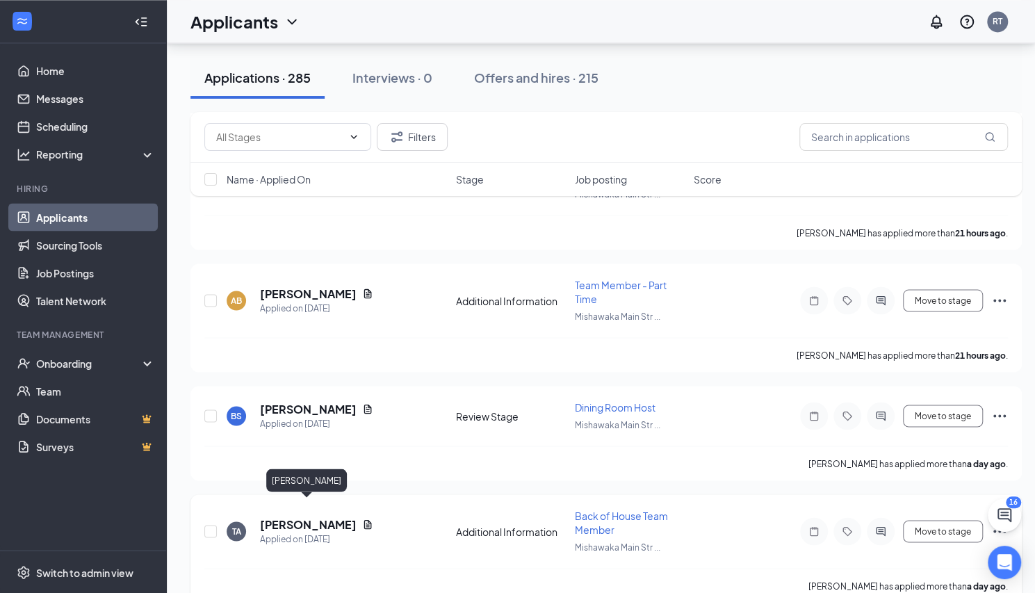
click at [304, 516] on h5 "[PERSON_NAME]" at bounding box center [308, 523] width 97 height 15
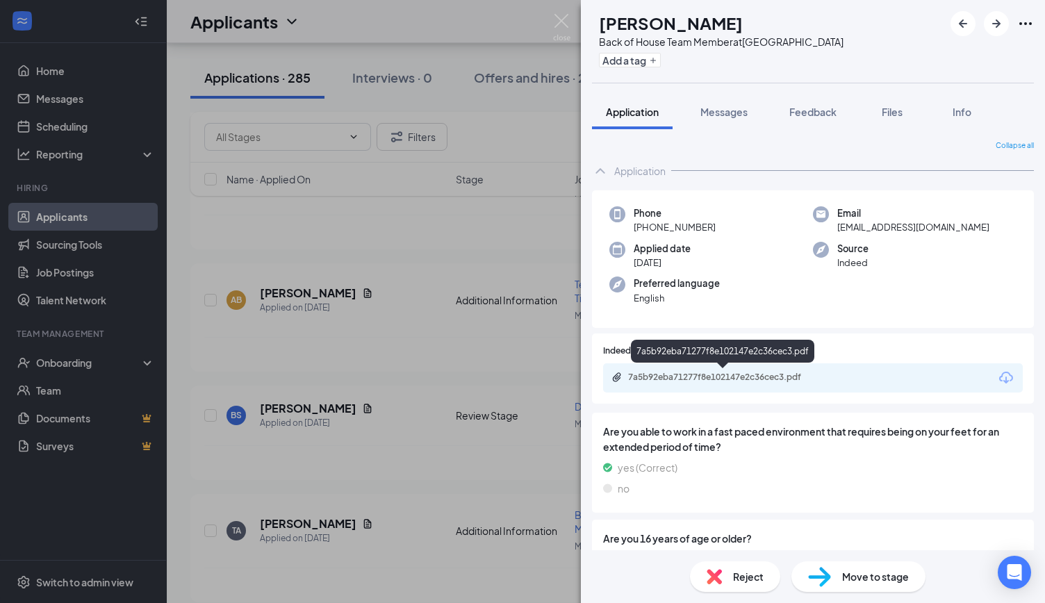
click at [661, 373] on div "7a5b92eba71277f8e102147e2c36cec3.pdf" at bounding box center [725, 377] width 195 height 11
click at [563, 20] on img at bounding box center [561, 27] width 17 height 27
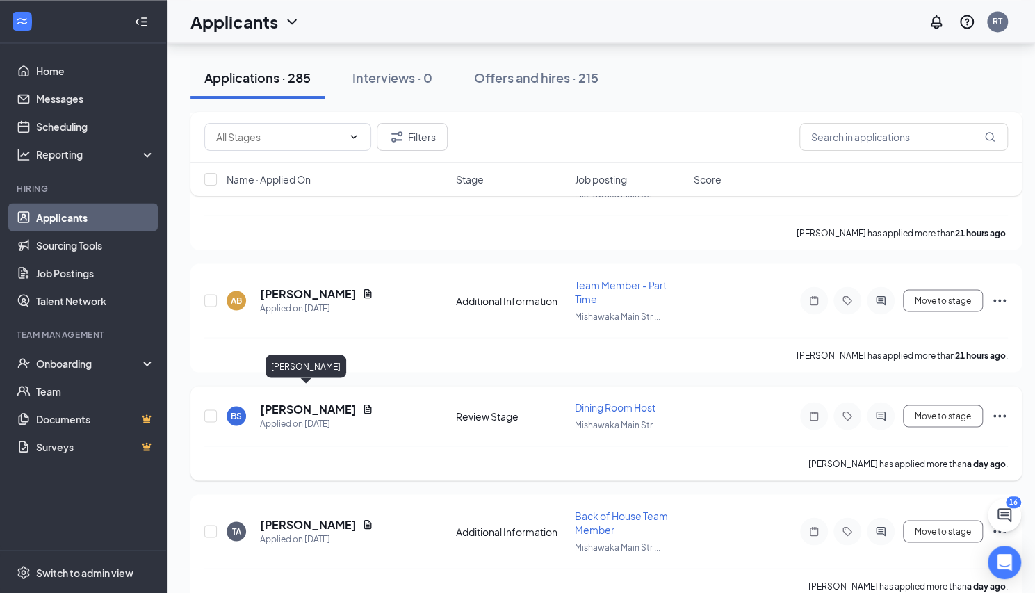
click at [306, 401] on h5 "[PERSON_NAME]" at bounding box center [308, 408] width 97 height 15
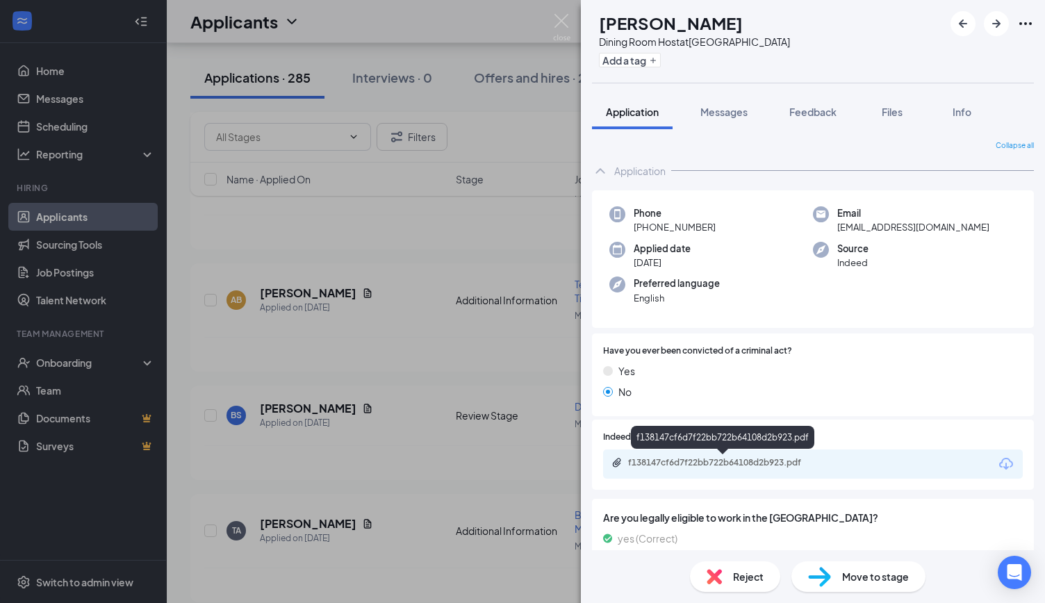
click at [676, 463] on div "f138147cf6d7f22bb722b64108d2b923.pdf" at bounding box center [725, 462] width 195 height 11
click at [557, 19] on img at bounding box center [561, 27] width 17 height 27
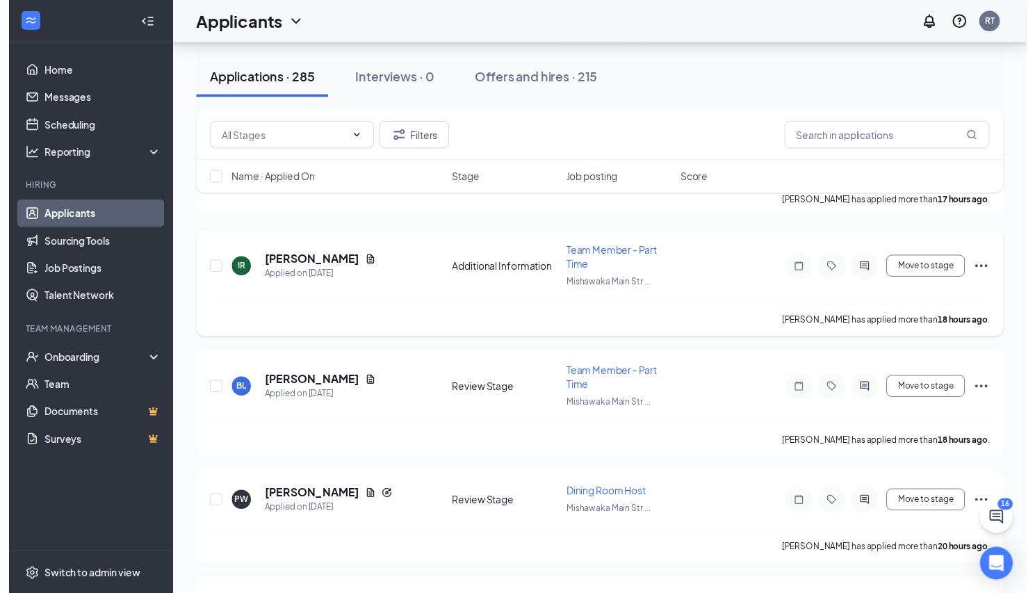
scroll to position [834, 0]
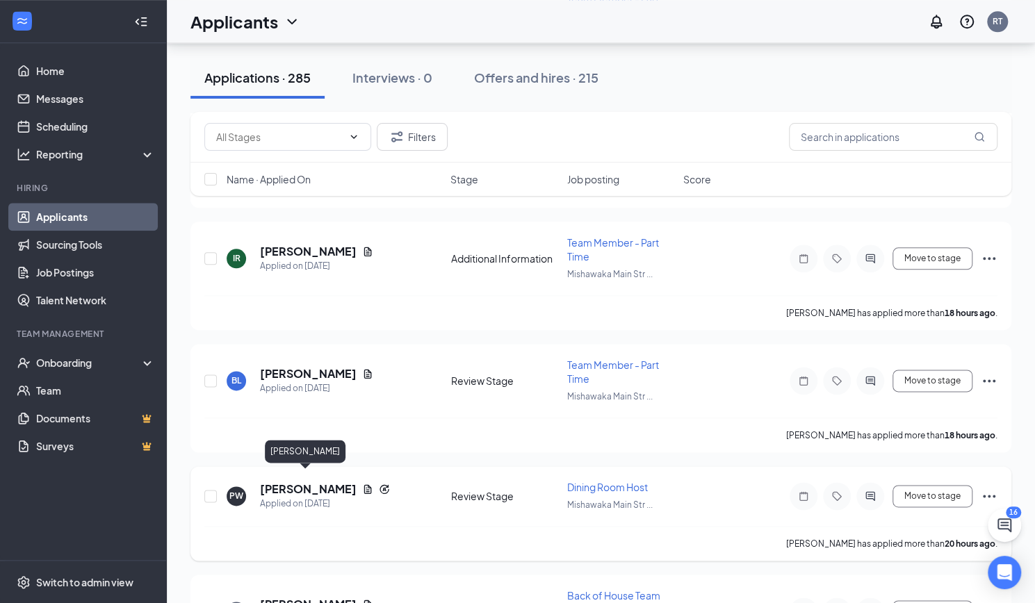
click at [315, 481] on h5 "[PERSON_NAME]" at bounding box center [308, 488] width 97 height 15
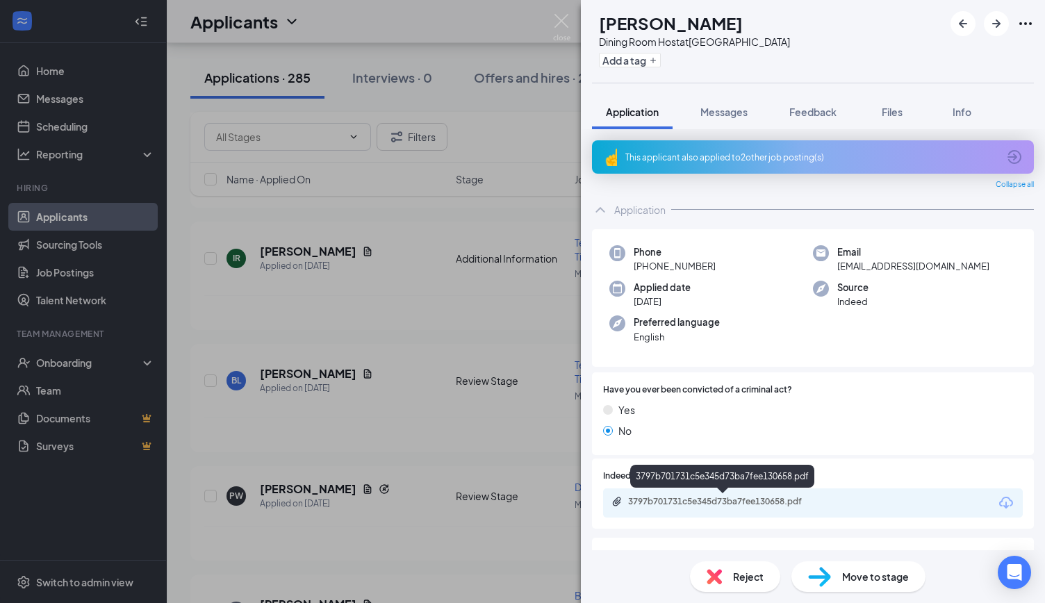
click at [702, 500] on div "3797b701731c5e345d73ba7fee130658.pdf" at bounding box center [725, 501] width 195 height 11
click at [561, 22] on img at bounding box center [561, 27] width 17 height 27
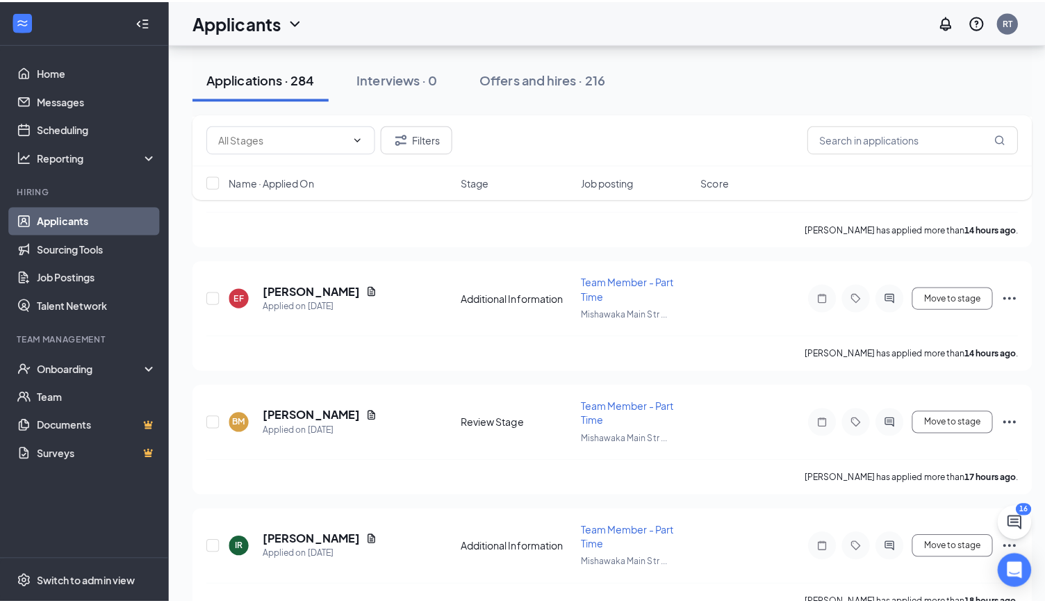
scroll to position [486, 0]
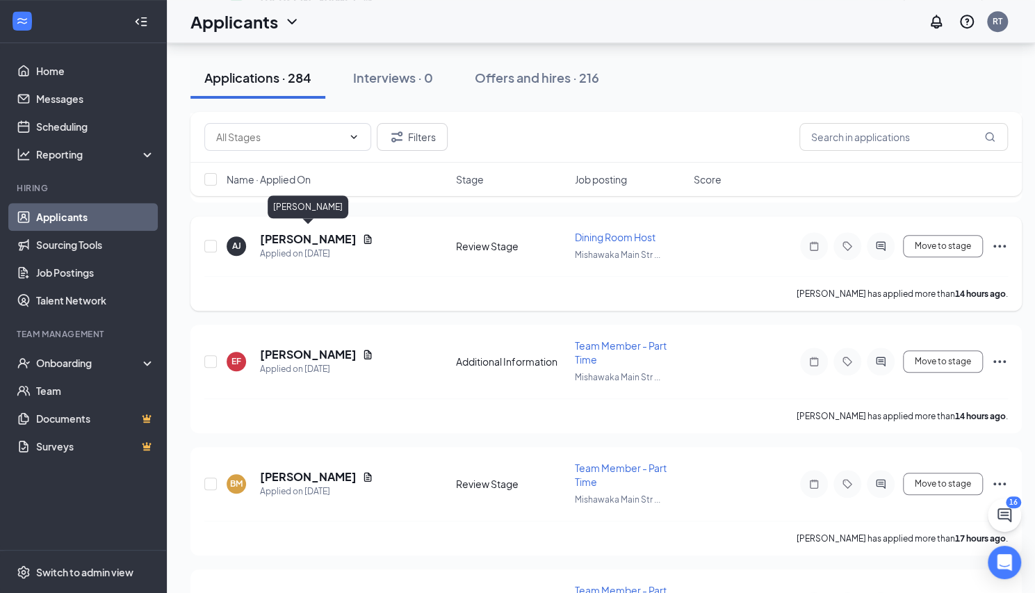
click at [320, 232] on h5 "[PERSON_NAME]" at bounding box center [308, 238] width 97 height 15
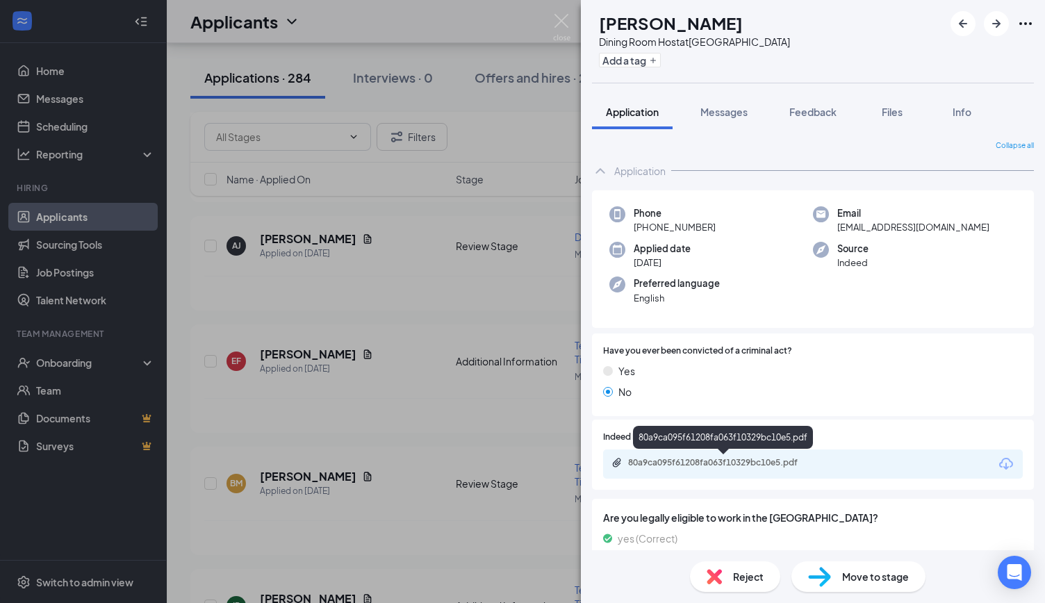
click at [696, 462] on div "80a9ca095f61208fa063f10329bc10e5.pdf" at bounding box center [725, 462] width 195 height 11
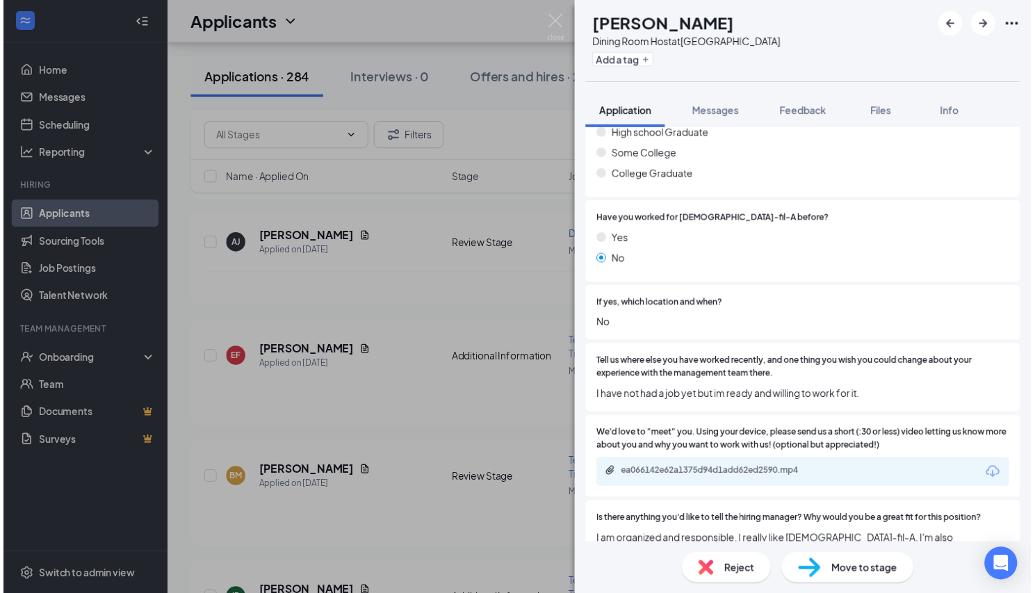
scroll to position [903, 0]
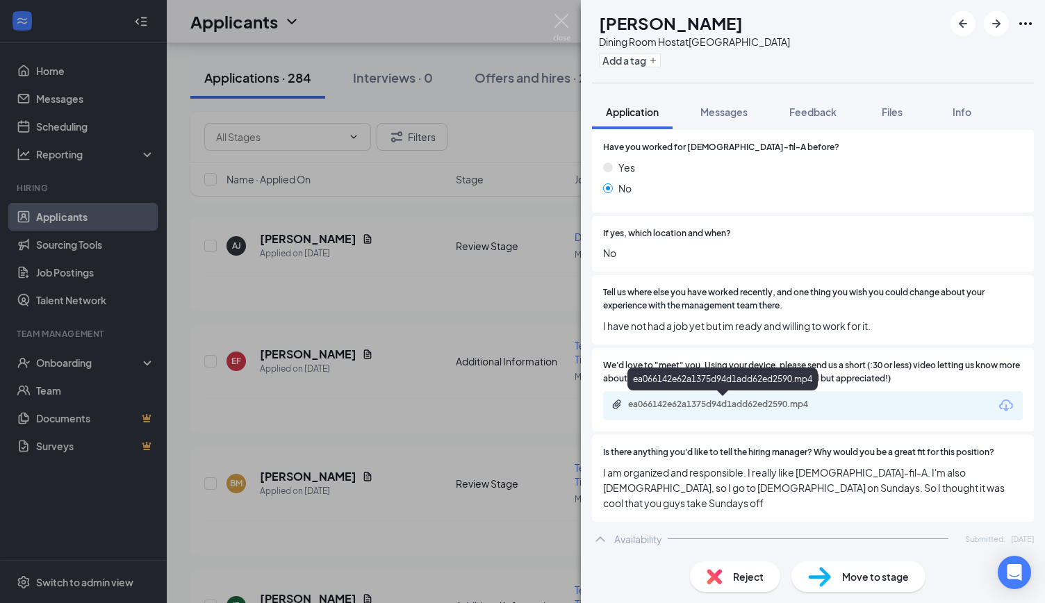
click at [745, 406] on div "ea066142e62a1375d94d1add62ed2590.mp4" at bounding box center [725, 404] width 195 height 11
click at [562, 20] on img at bounding box center [561, 27] width 17 height 27
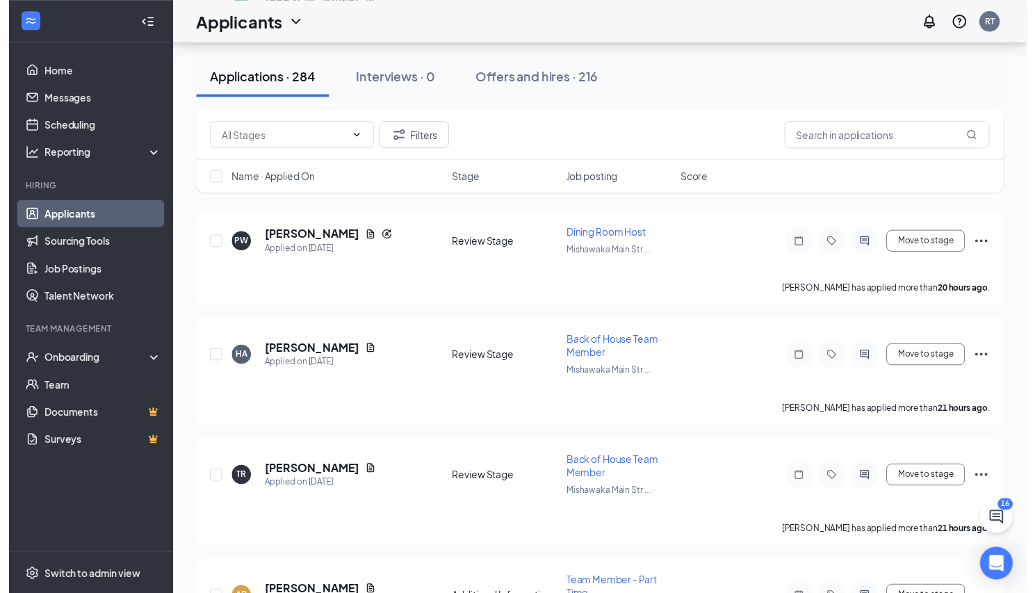
scroll to position [1181, 0]
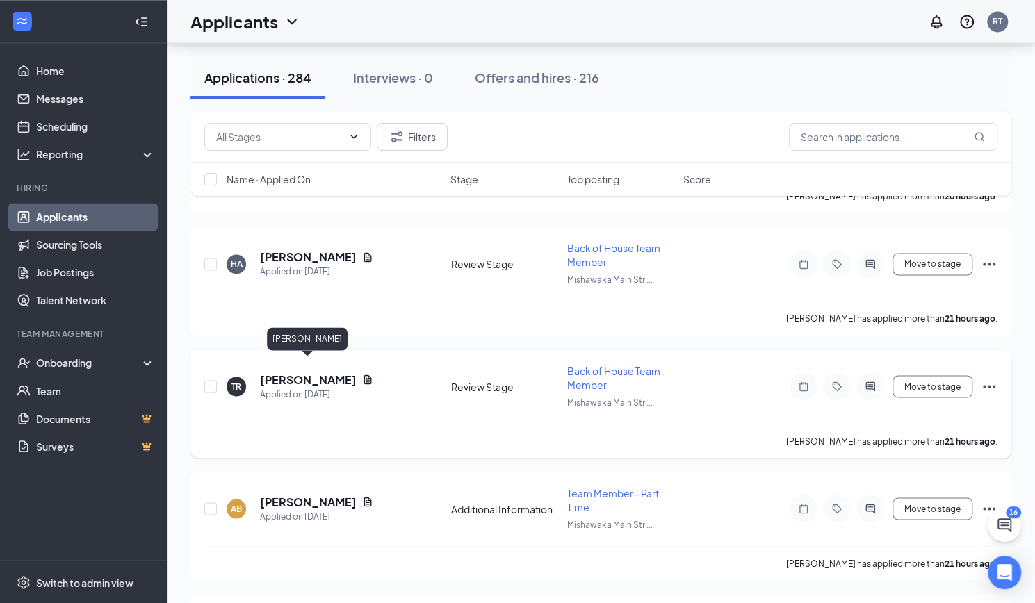
click at [318, 372] on h5 "[PERSON_NAME]" at bounding box center [308, 379] width 97 height 15
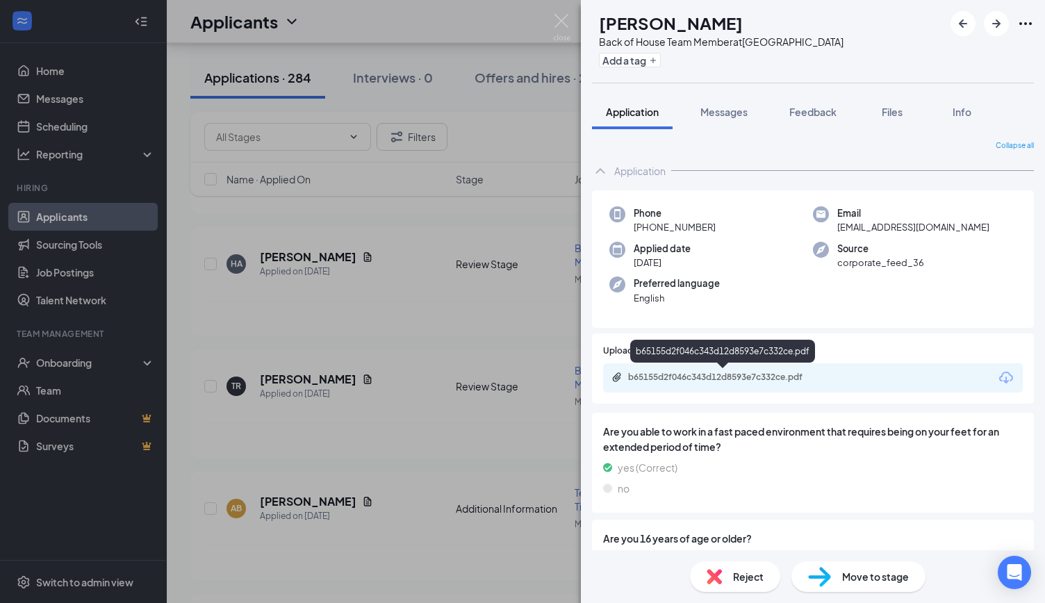
click at [674, 376] on div "b65155d2f046c343d12d8593e7c332ce.pdf" at bounding box center [725, 377] width 195 height 11
click at [564, 26] on img at bounding box center [561, 27] width 17 height 27
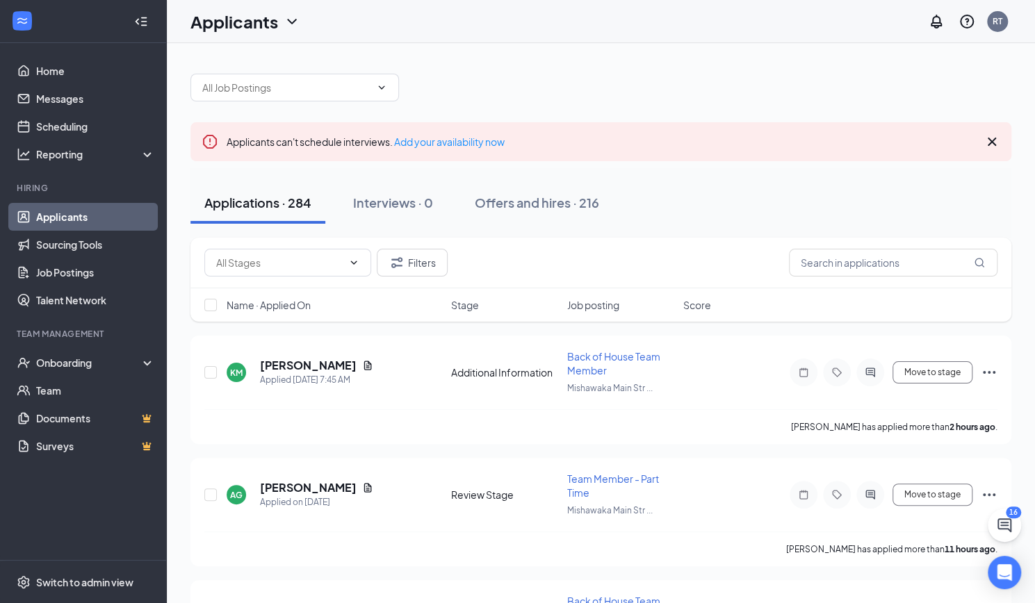
click at [992, 138] on icon "Cross" at bounding box center [991, 141] width 17 height 17
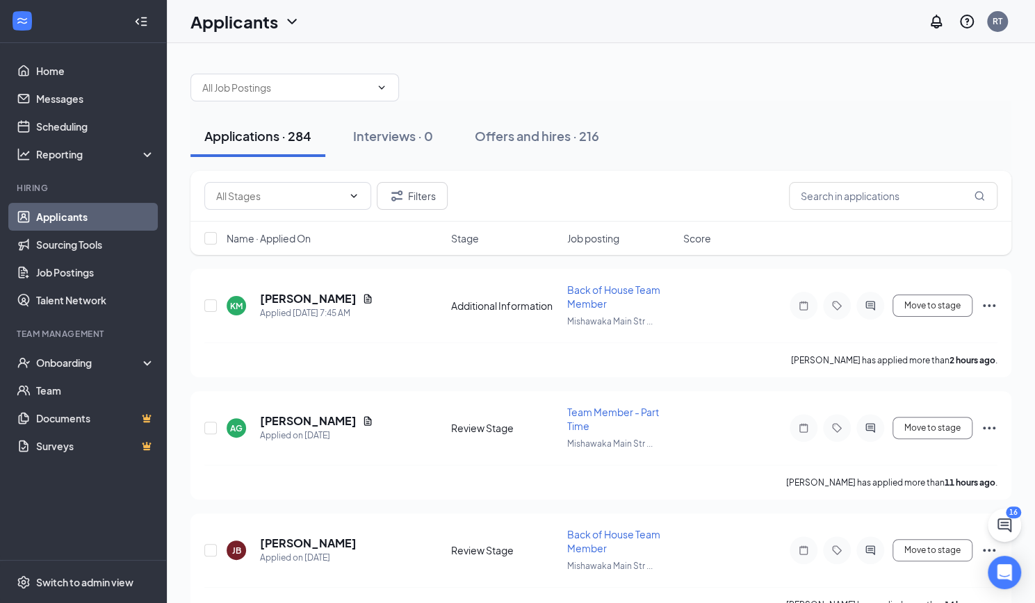
click at [514, 88] on div at bounding box center [600, 81] width 821 height 42
